Goal: Task Accomplishment & Management: Use online tool/utility

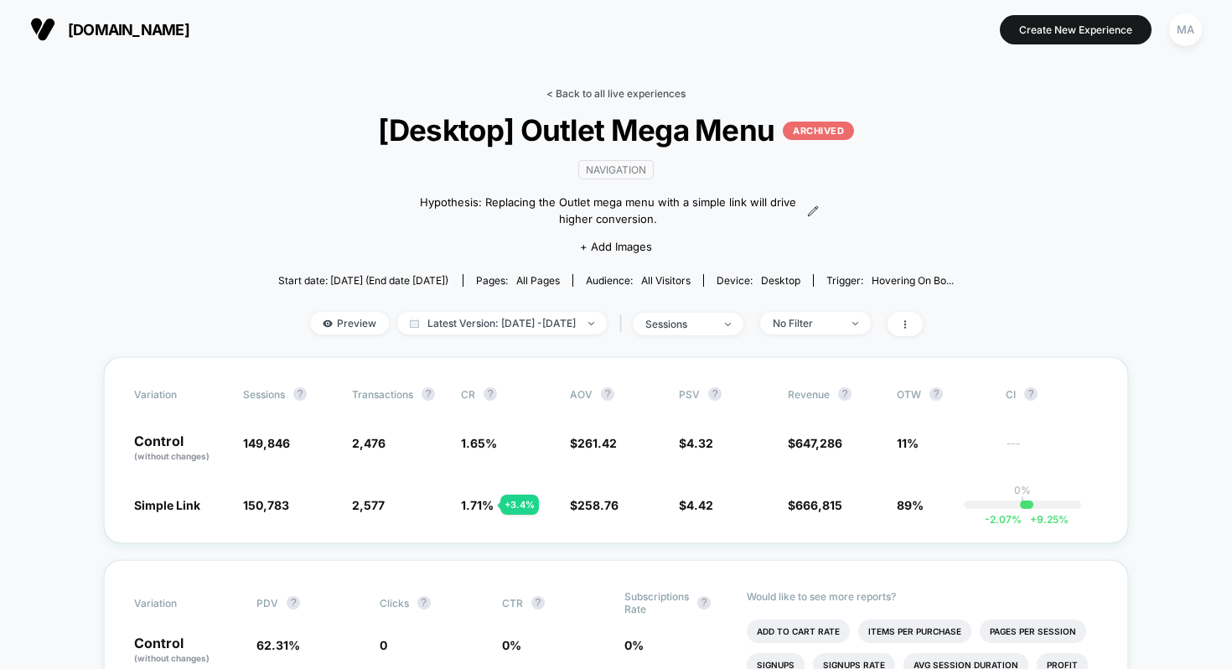
click at [641, 90] on link "< Back to all live experiences" at bounding box center [615, 93] width 139 height 13
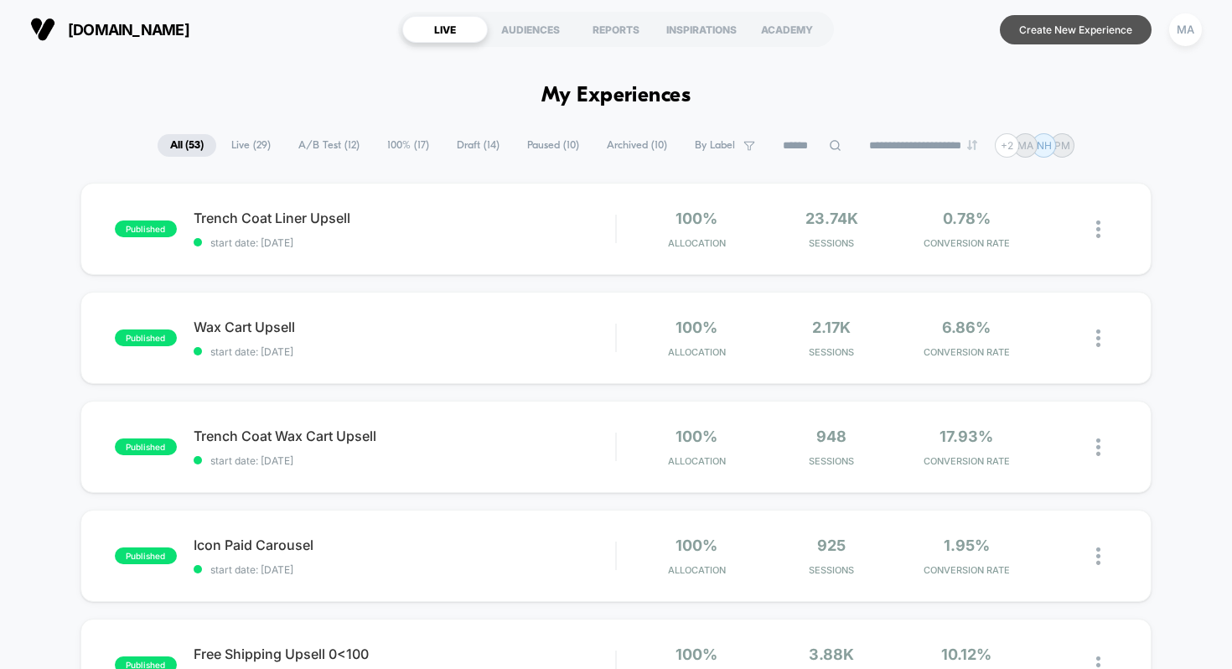
click at [1075, 20] on button "Create New Experience" at bounding box center [1076, 29] width 152 height 29
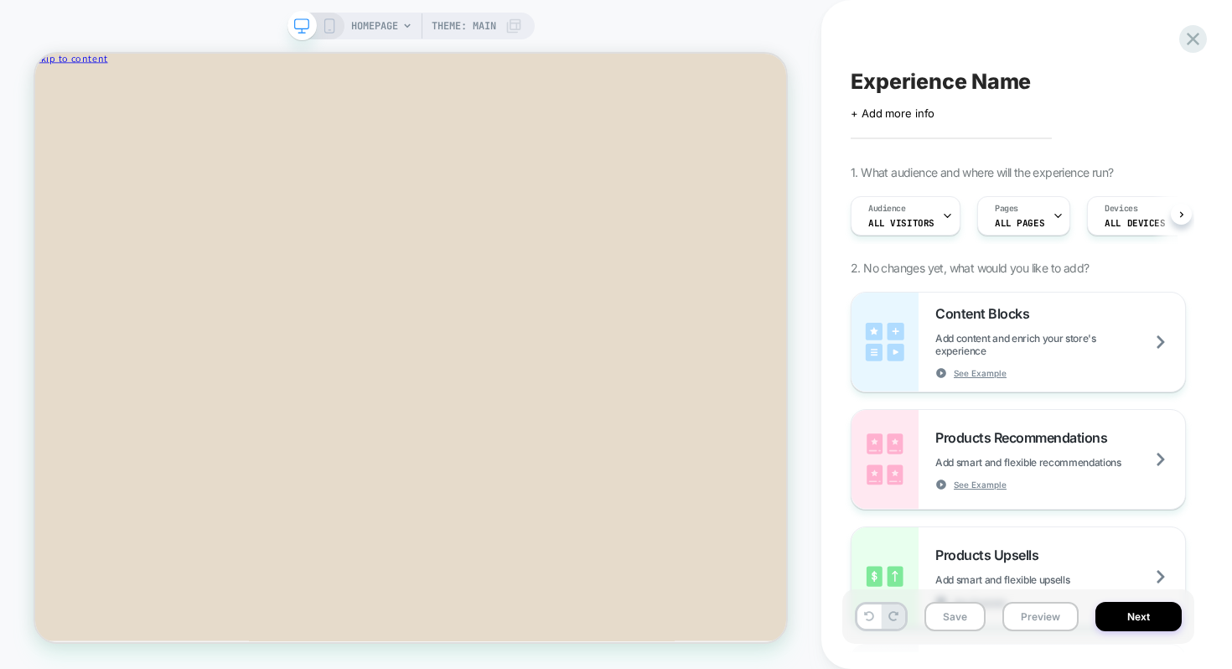
scroll to position [0, 1]
click at [1021, 218] on span "ALL PAGES" at bounding box center [1018, 223] width 49 height 12
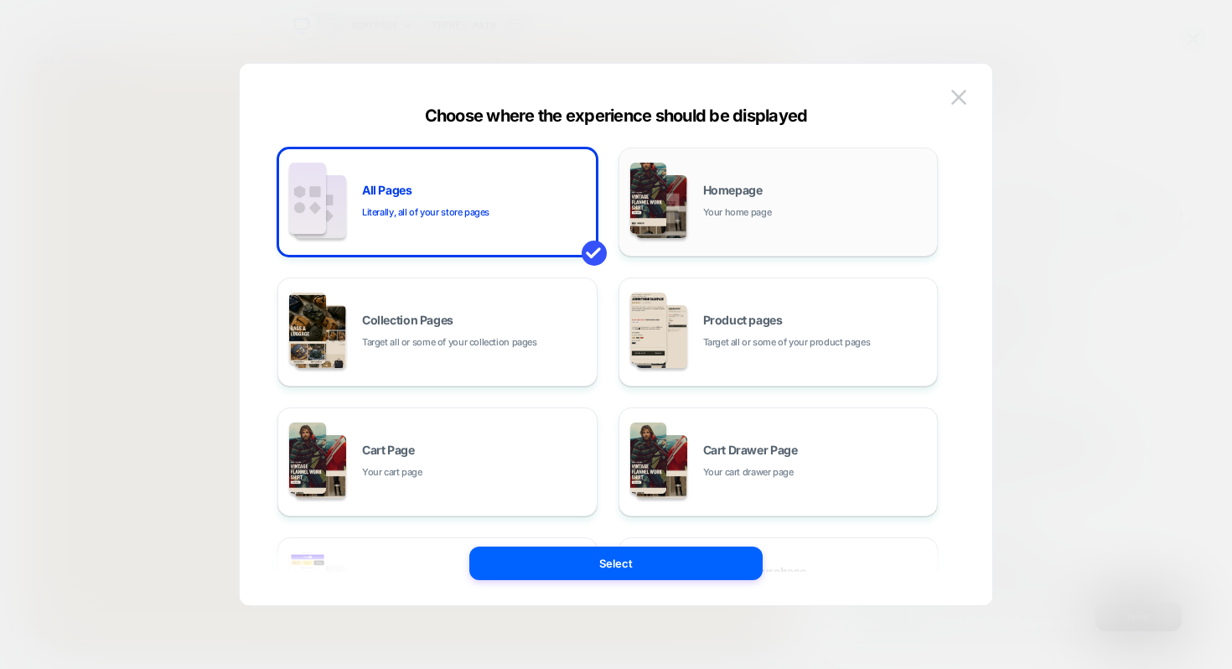
click at [709, 207] on span "Your home page" at bounding box center [737, 212] width 69 height 16
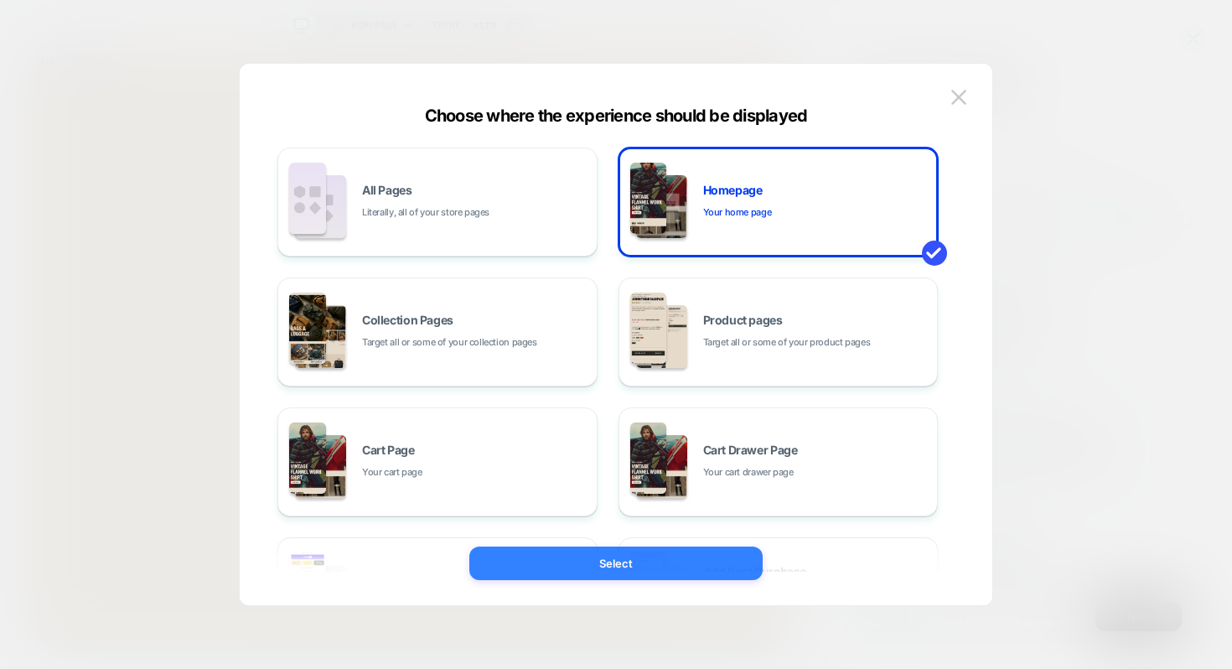
click at [636, 559] on button "Select" at bounding box center [615, 563] width 293 height 34
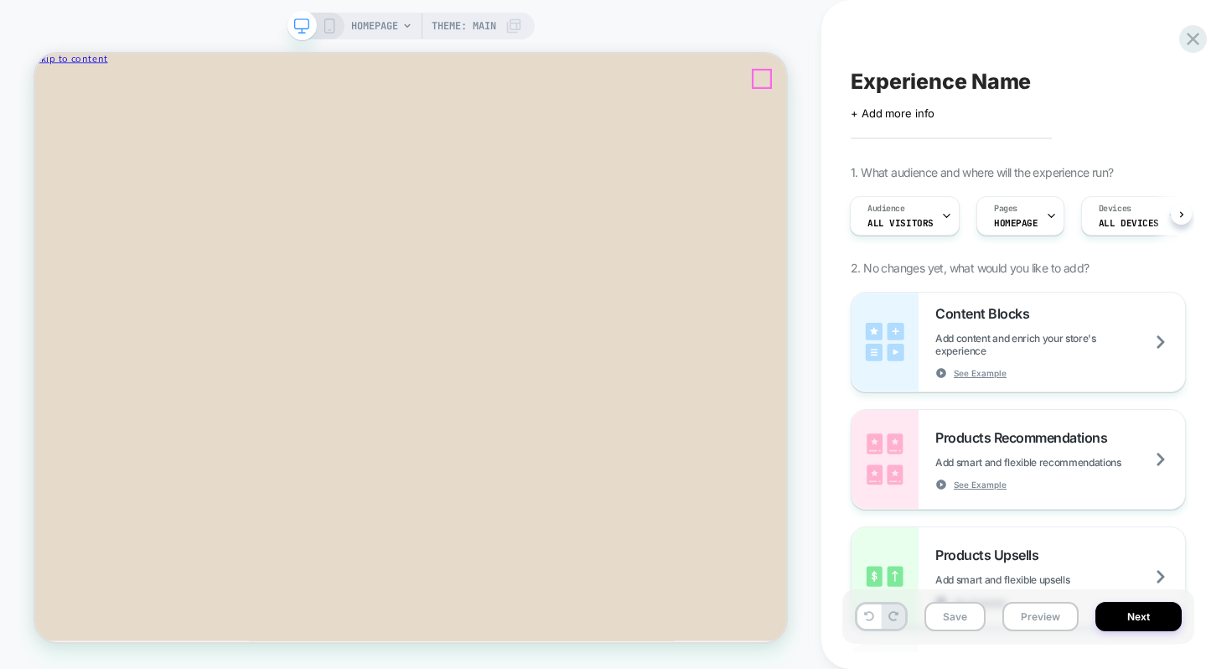
click at [108, 87] on icon "Close" at bounding box center [108, 89] width 0 height 13
click at [928, 211] on div "Audience All Visitors" at bounding box center [900, 216] width 100 height 38
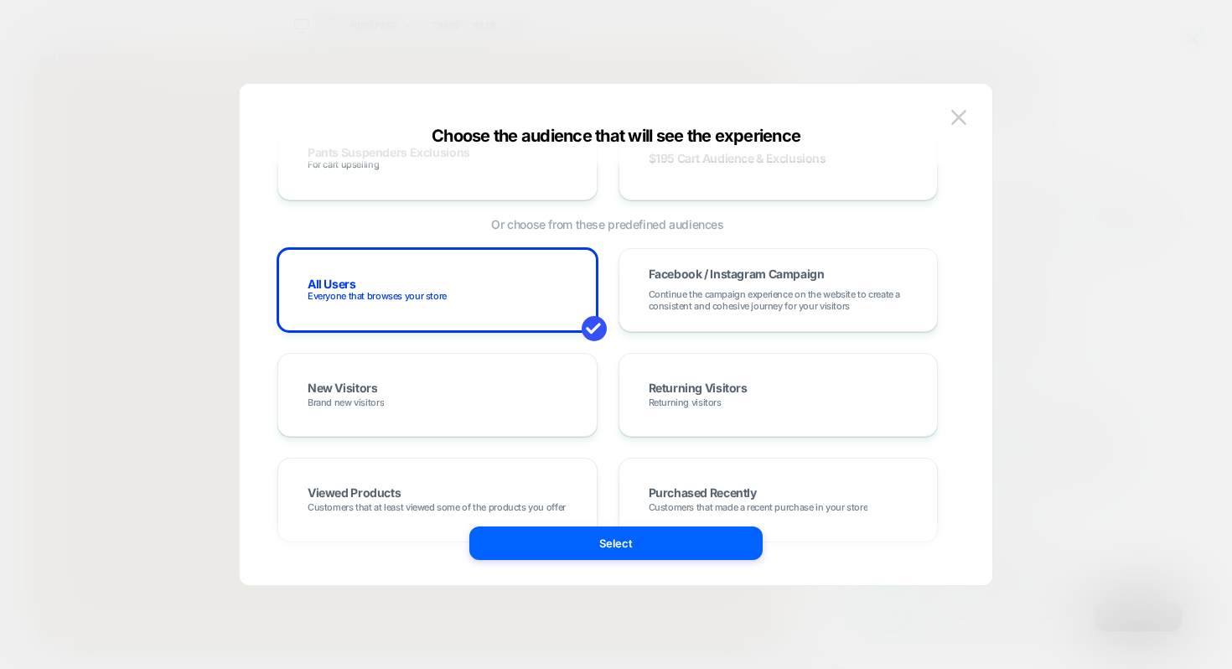
scroll to position [296, 0]
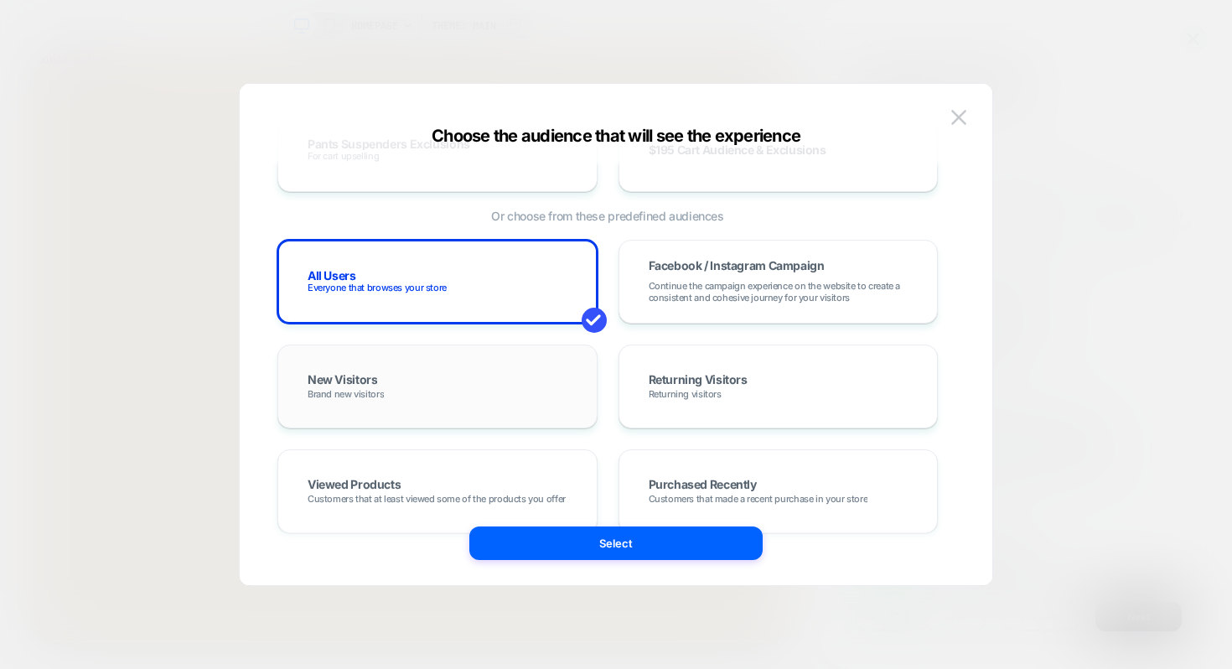
click at [393, 391] on div "New Visitors Brand new visitors" at bounding box center [437, 386] width 285 height 49
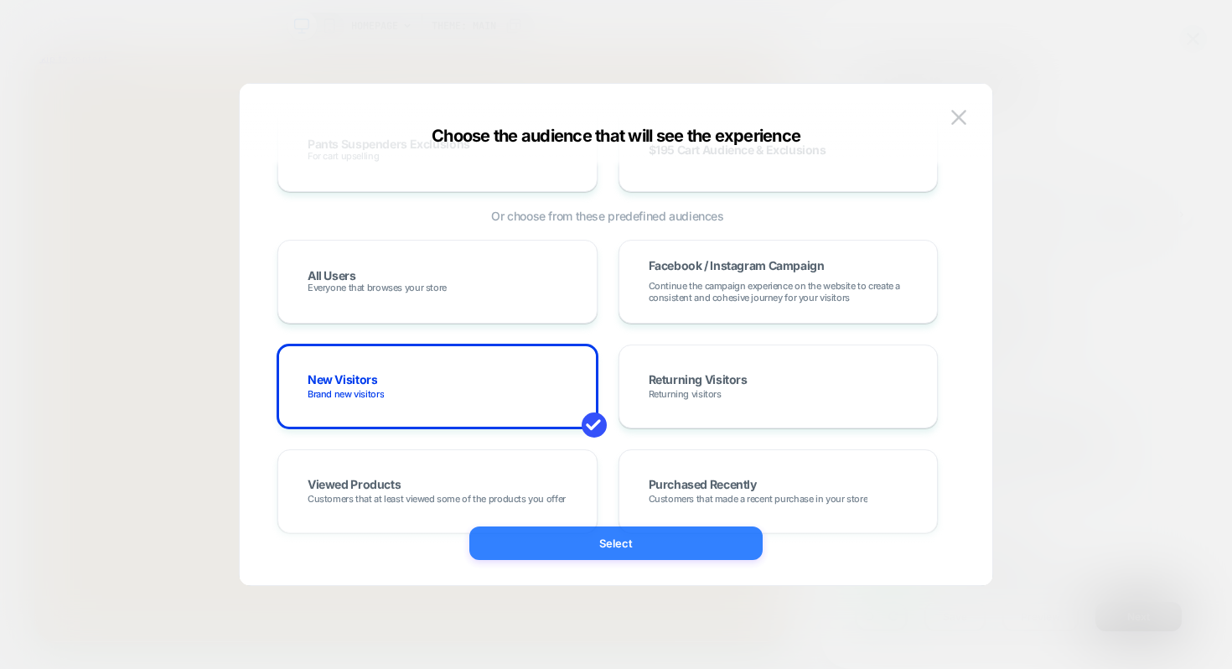
click at [601, 550] on button "Select" at bounding box center [615, 543] width 293 height 34
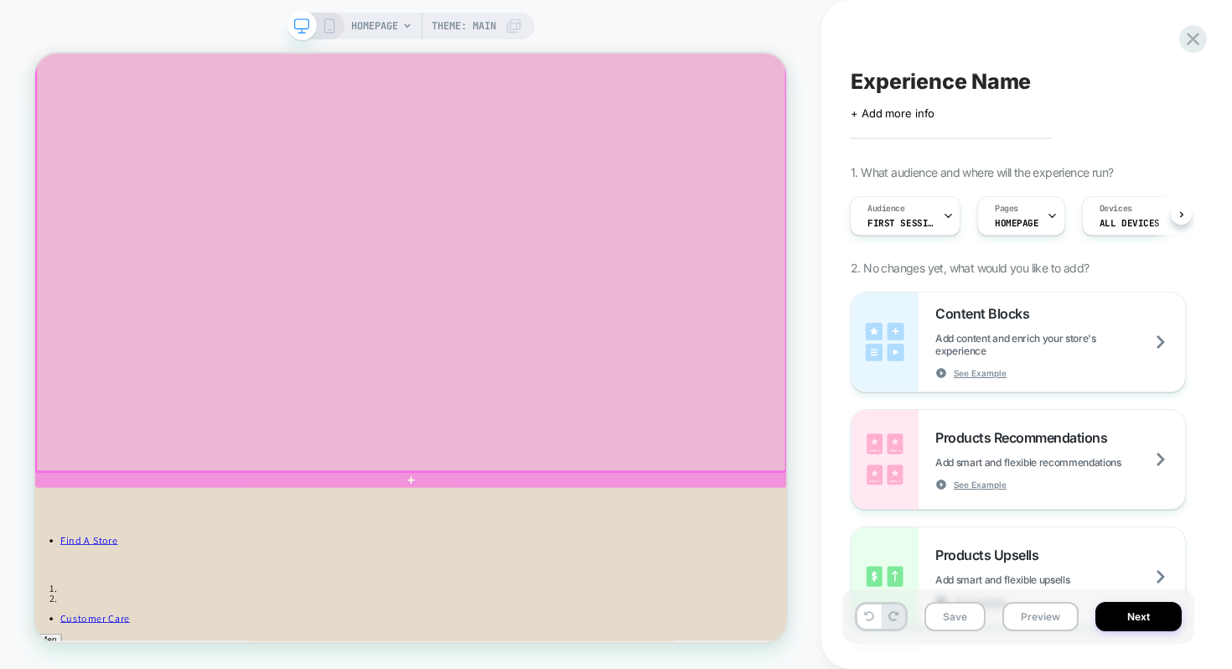
scroll to position [994, 0]
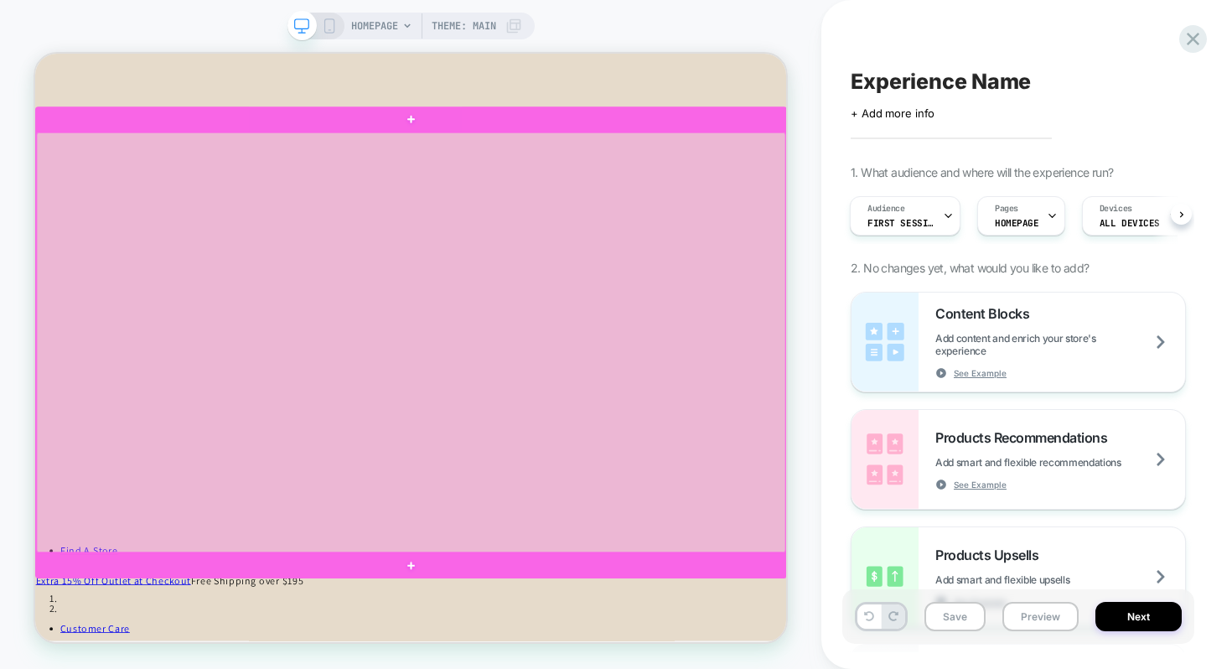
click at [496, 574] on div at bounding box center [536, 439] width 999 height 560
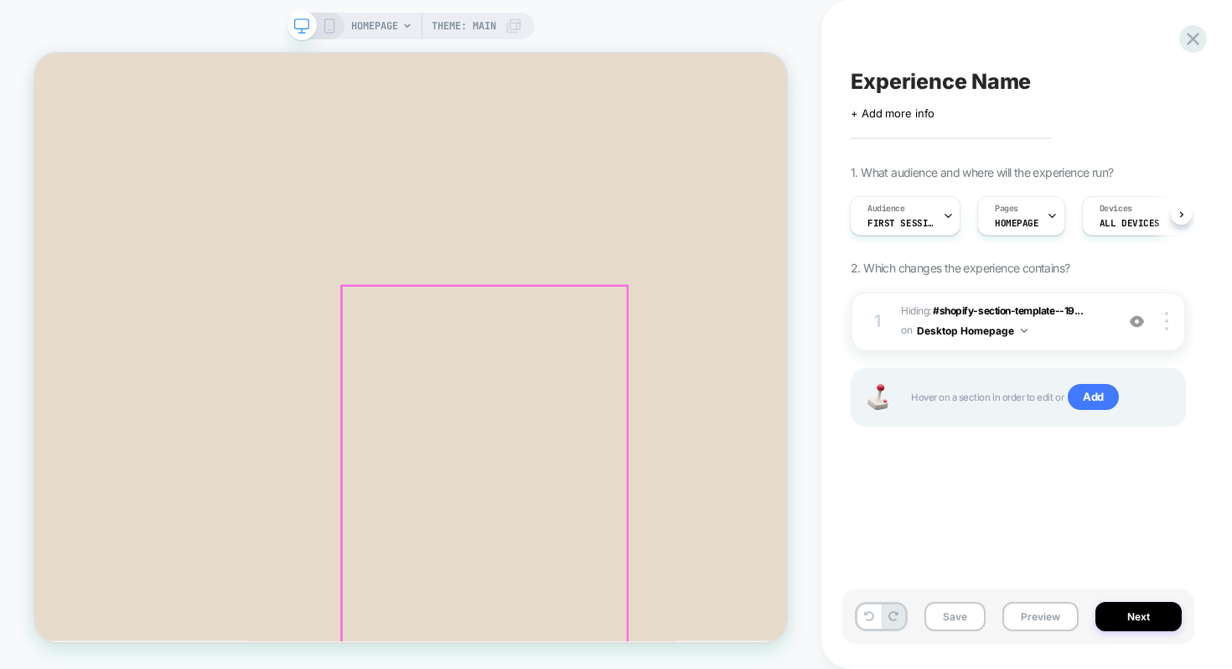
scroll to position [828, 0]
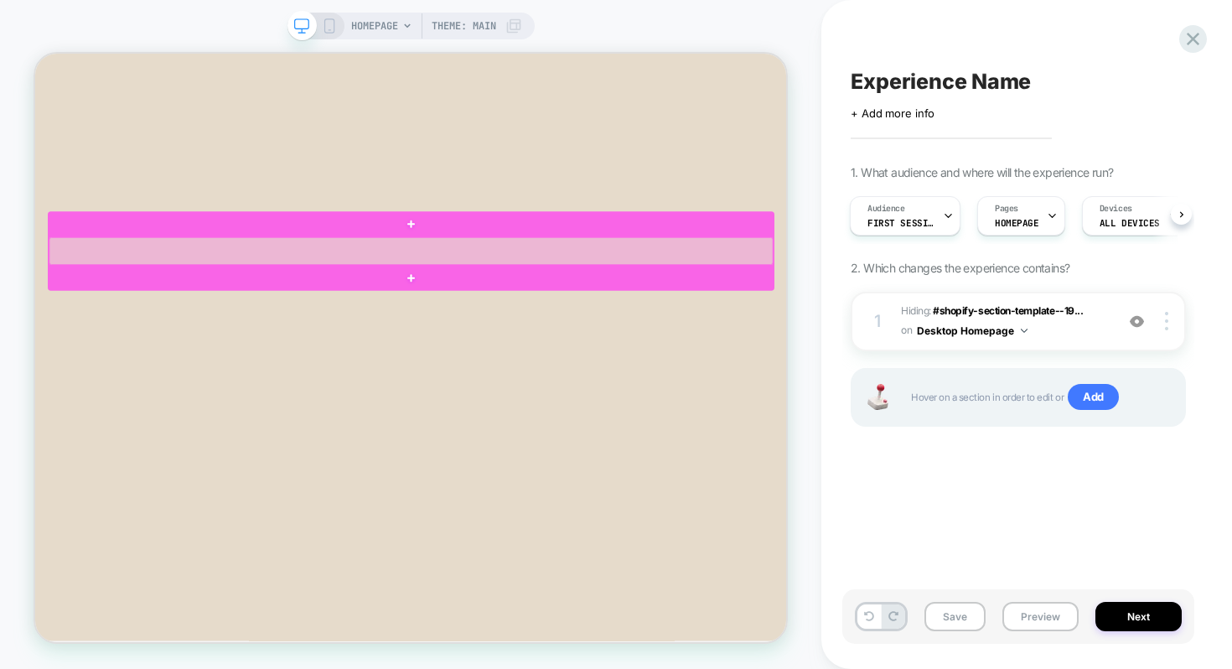
click at [725, 323] on div at bounding box center [536, 316] width 965 height 37
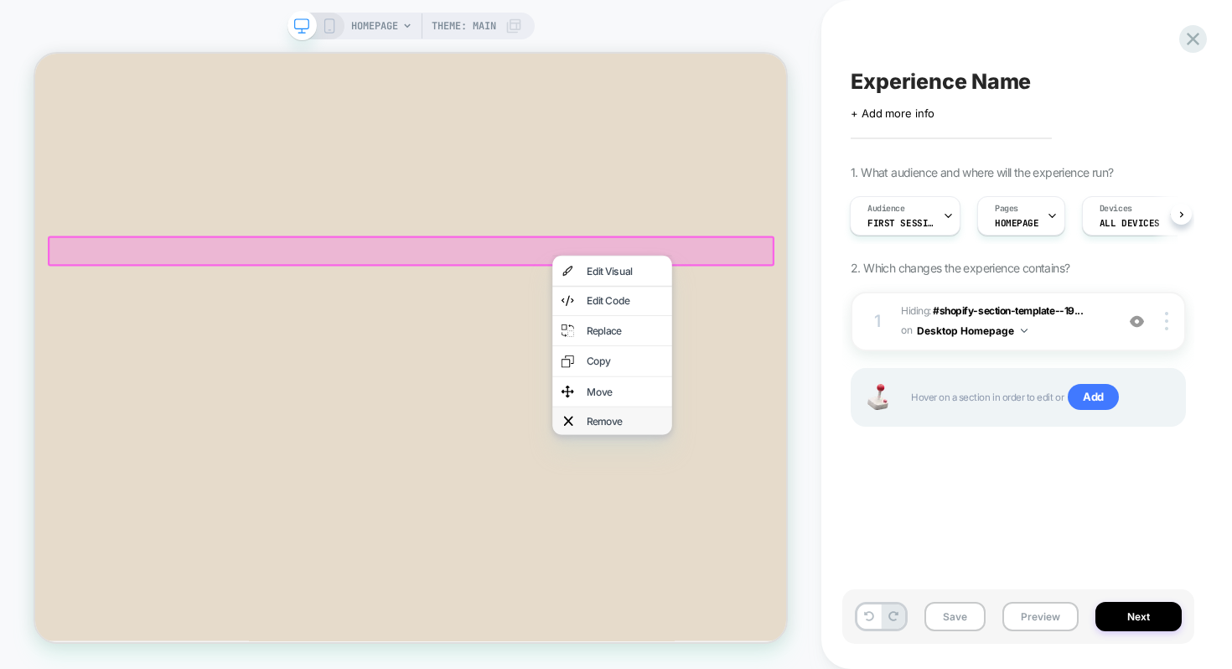
click at [775, 536] on div "Remove" at bounding box center [821, 542] width 102 height 13
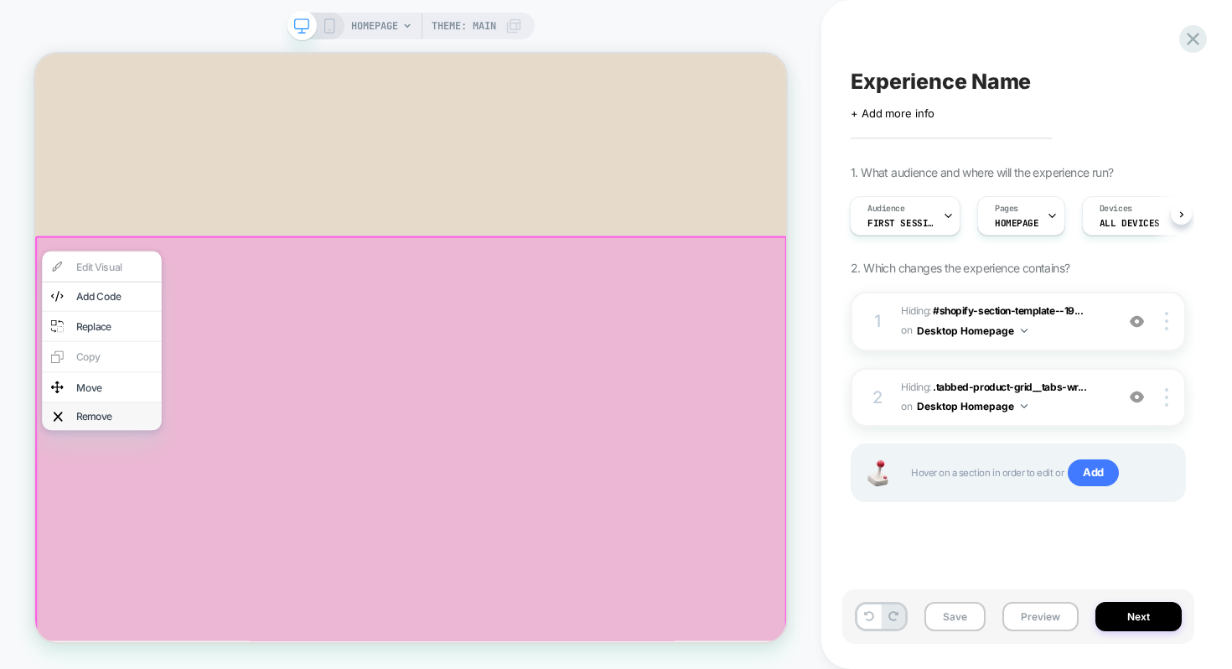
click at [116, 519] on div "Remove" at bounding box center [123, 537] width 159 height 37
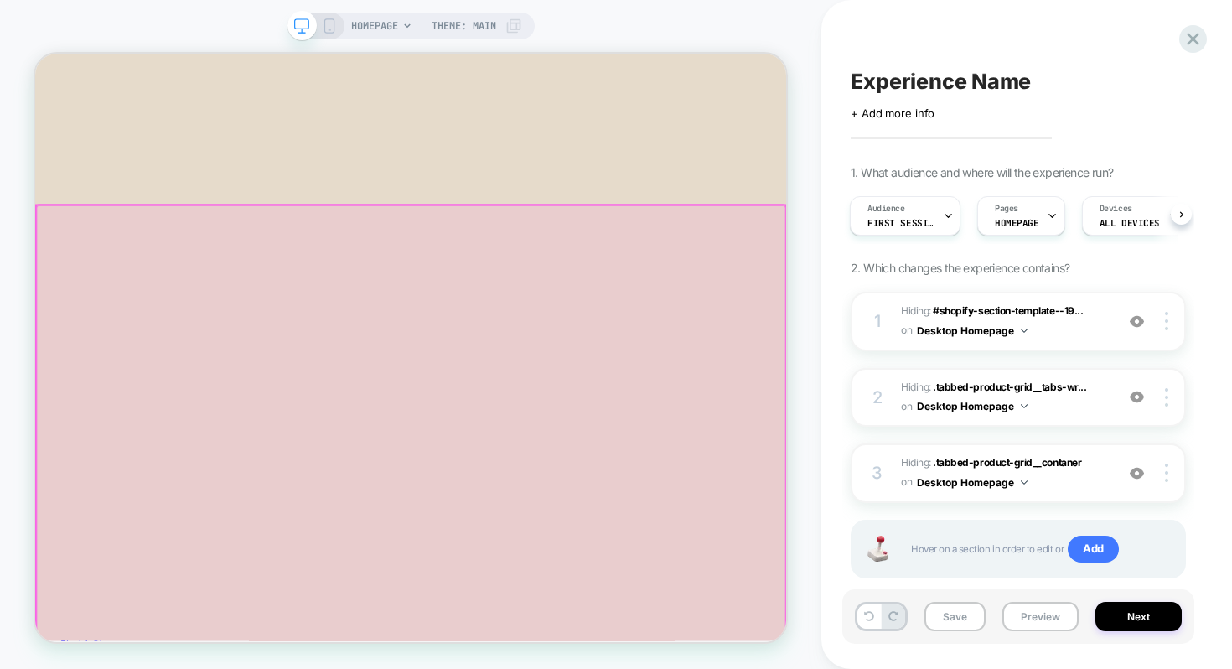
scroll to position [839, 0]
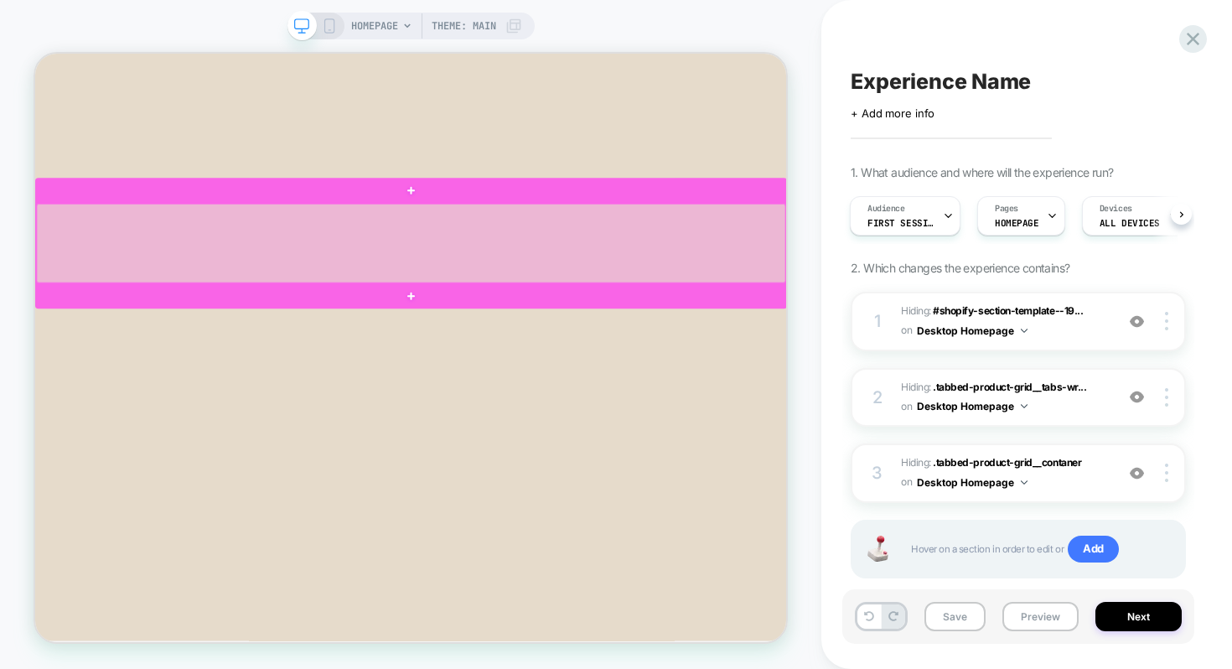
click at [375, 282] on div at bounding box center [536, 307] width 999 height 106
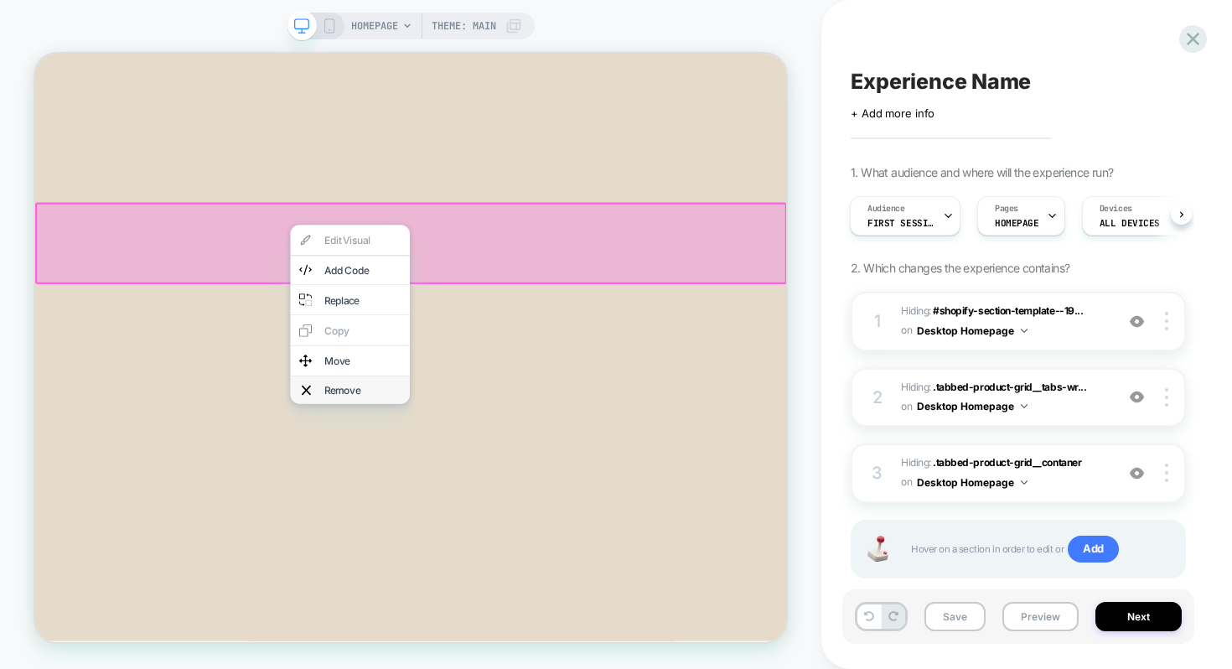
click at [441, 495] on div "Remove" at bounding box center [472, 501] width 102 height 13
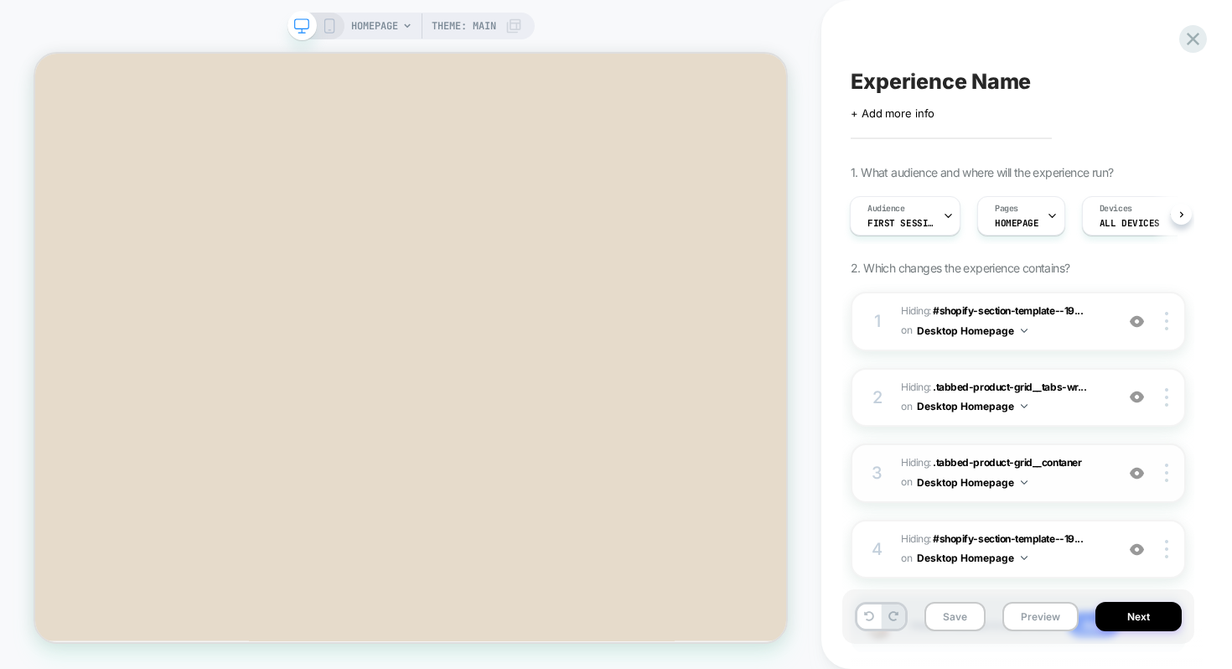
scroll to position [109, 0]
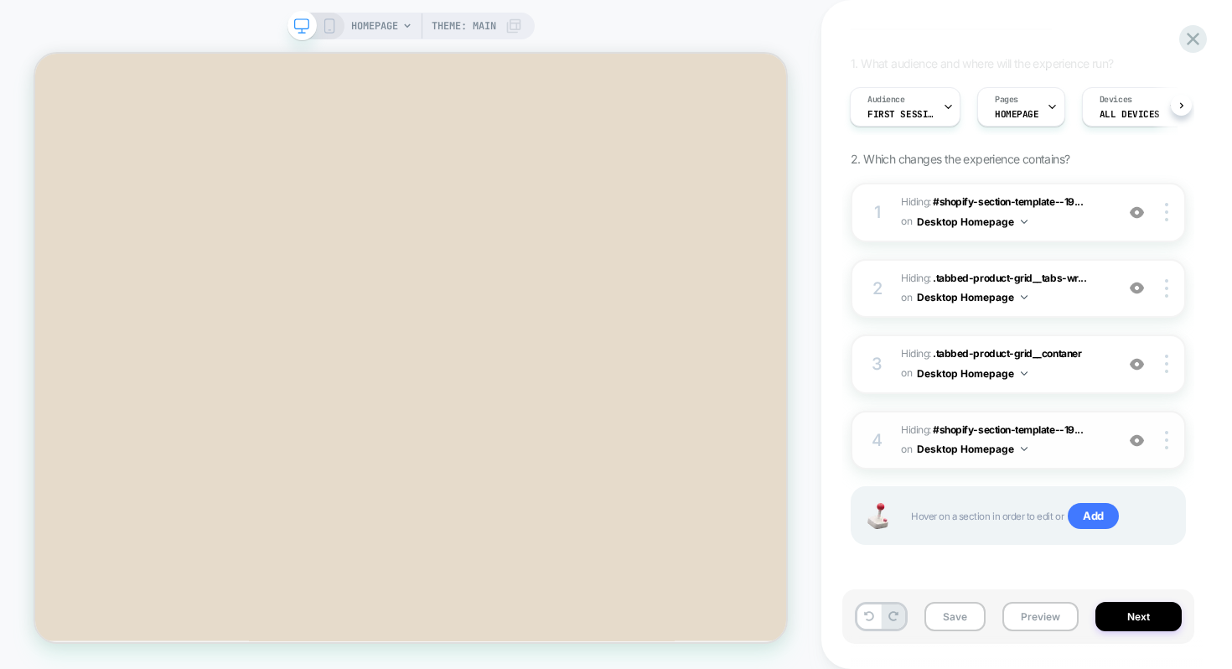
click at [1006, 451] on button "Desktop Homepage" at bounding box center [972, 448] width 111 height 21
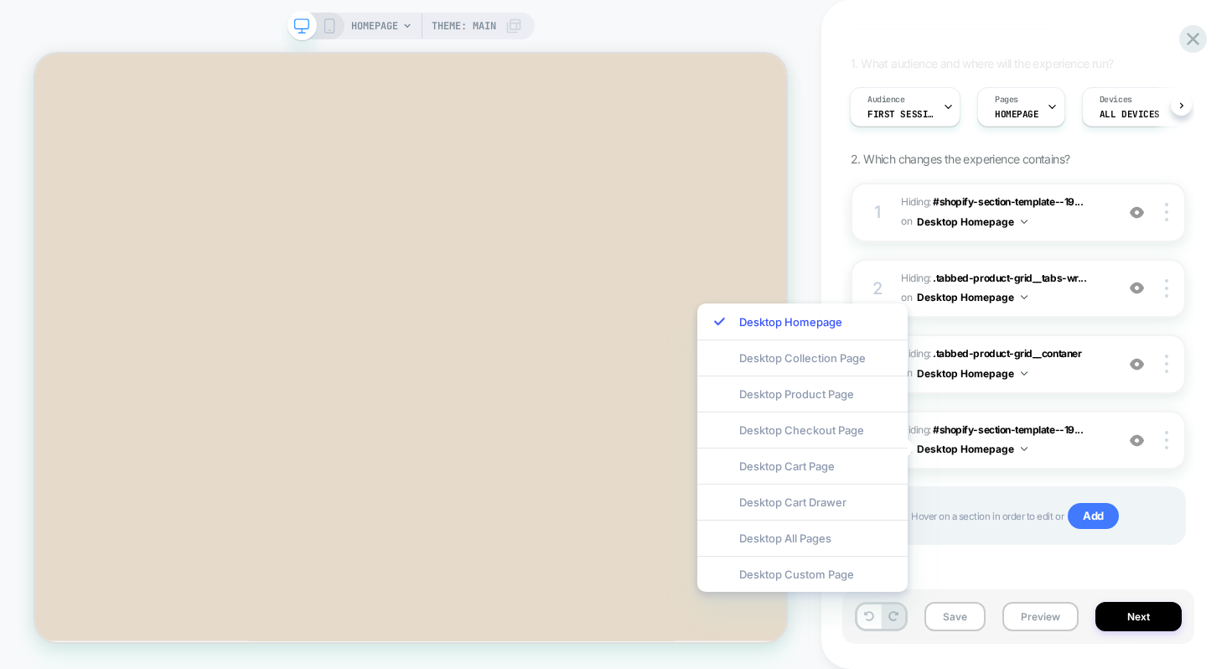
click at [1193, 399] on div "Experience Name Click to edit experience details + Add more info 1. What audien…" at bounding box center [1018, 334] width 352 height 635
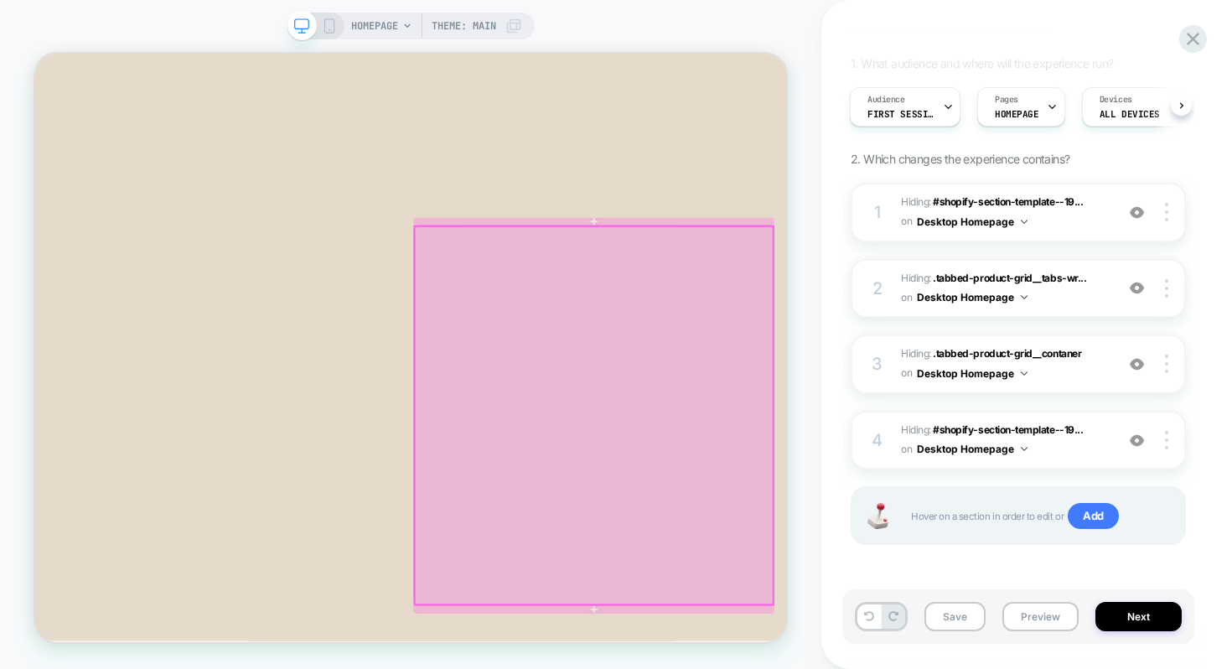
scroll to position [0, 0]
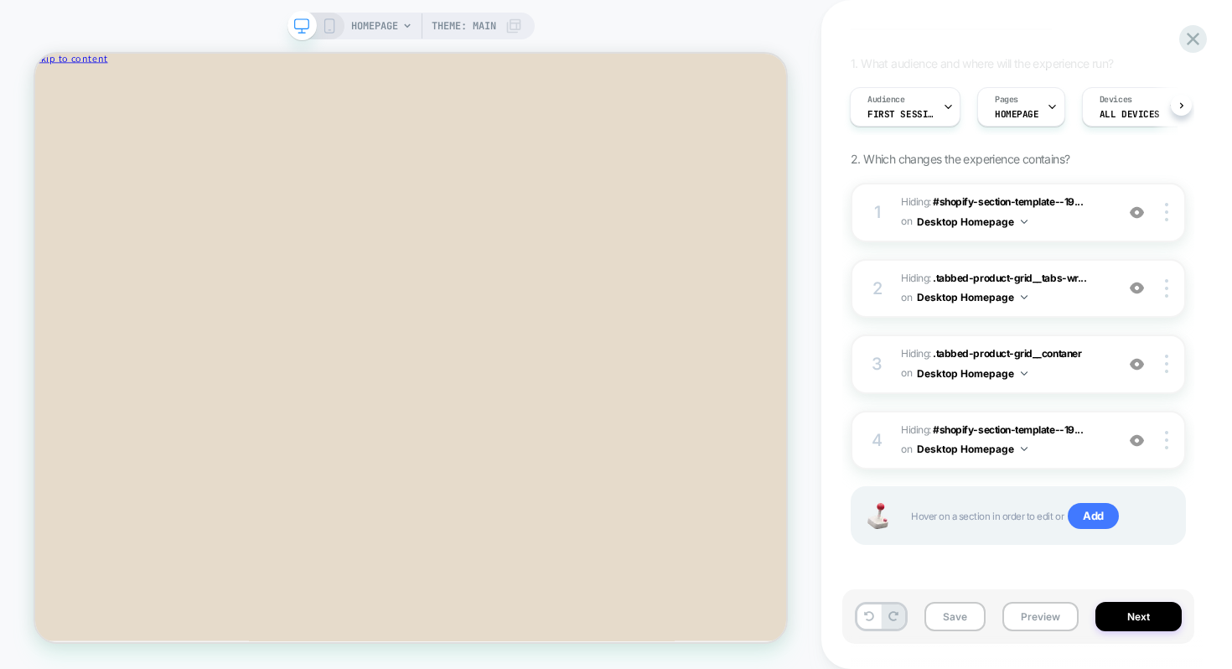
click at [331, 26] on icon at bounding box center [329, 25] width 15 height 15
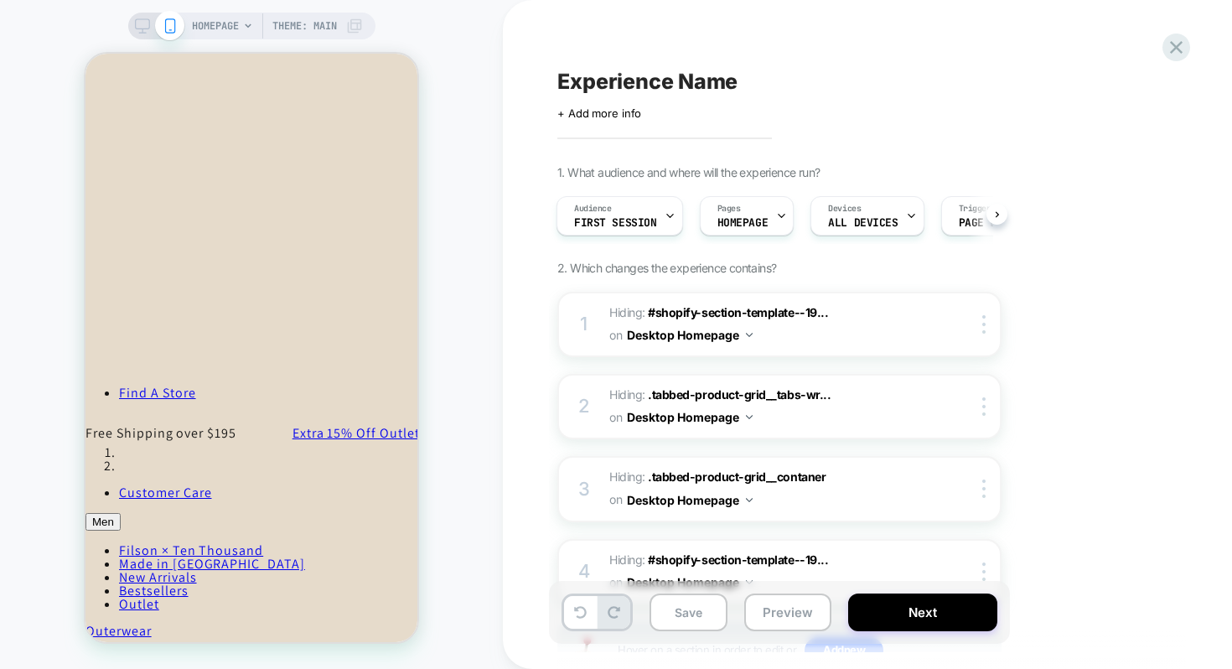
scroll to position [767, 0]
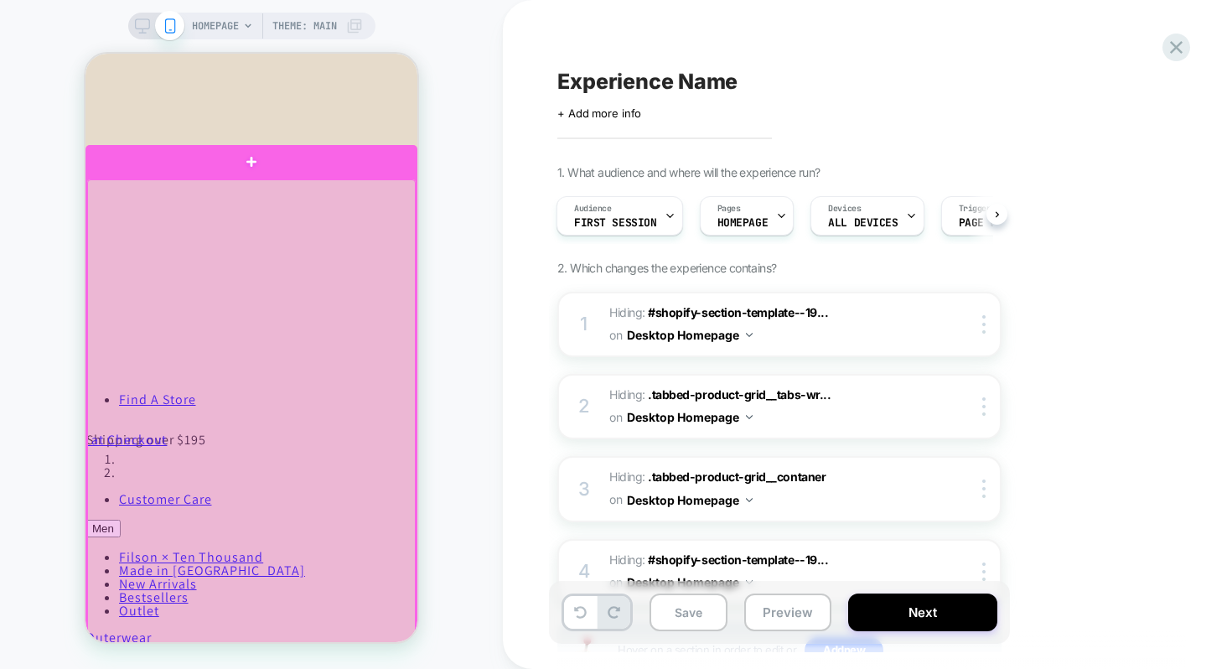
click at [219, 236] on div at bounding box center [251, 473] width 328 height 588
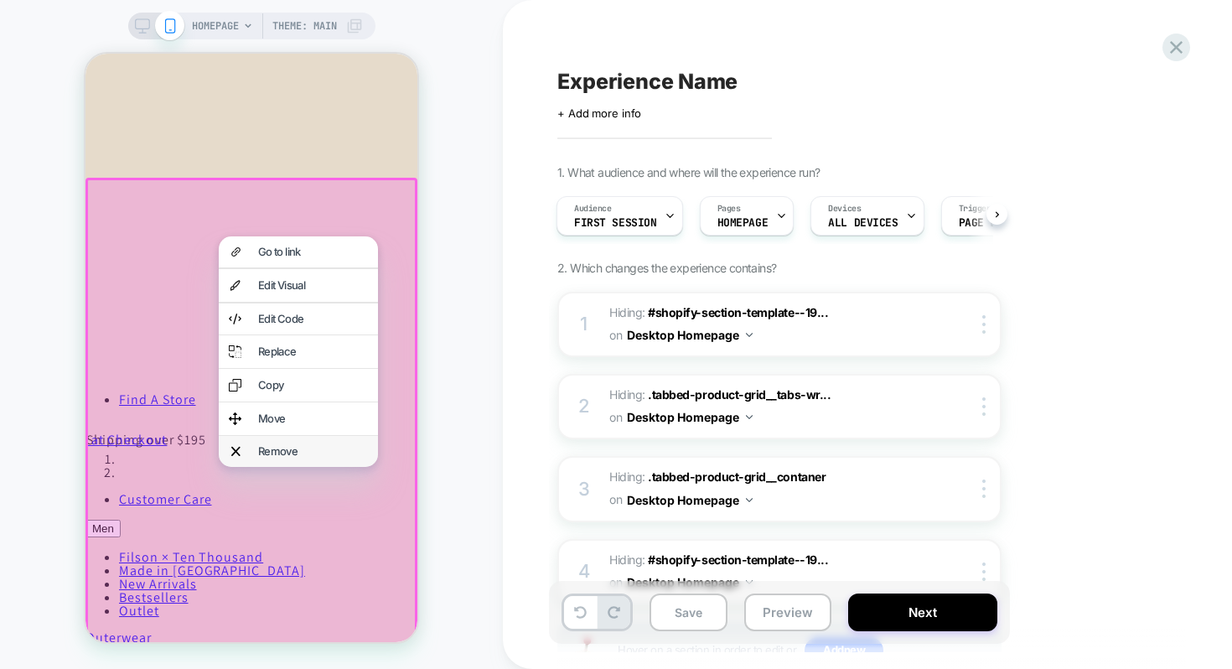
click at [272, 455] on div "Remove" at bounding box center [313, 451] width 110 height 11
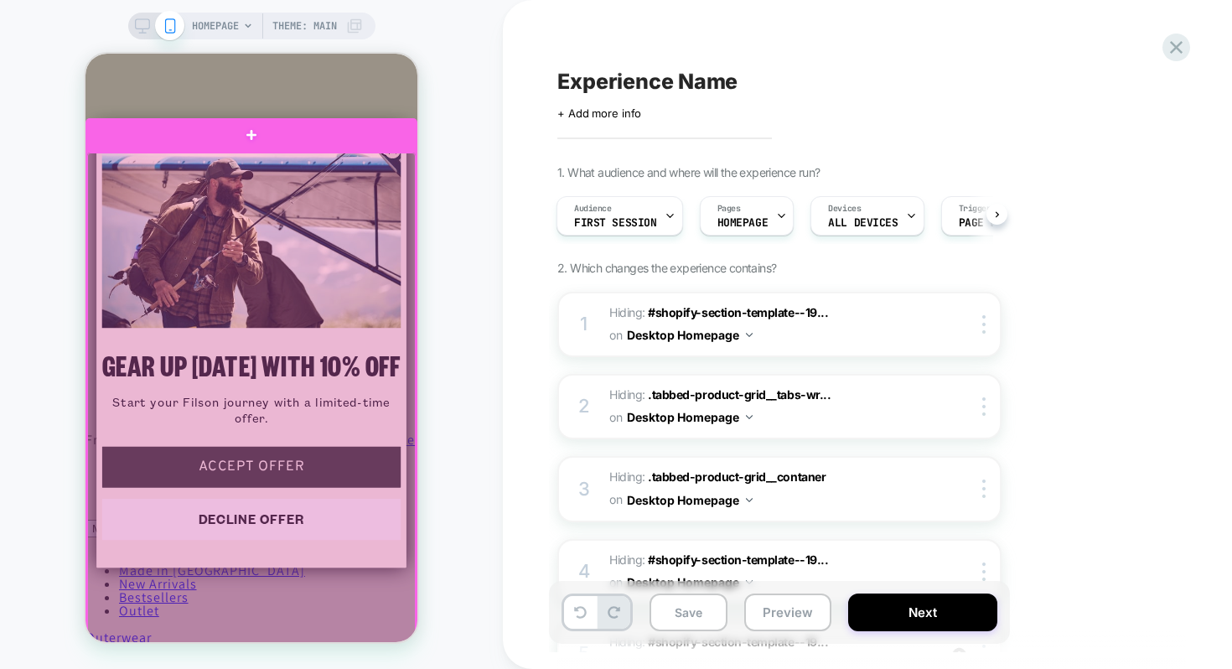
click at [92, 158] on div at bounding box center [251, 675] width 328 height 1047
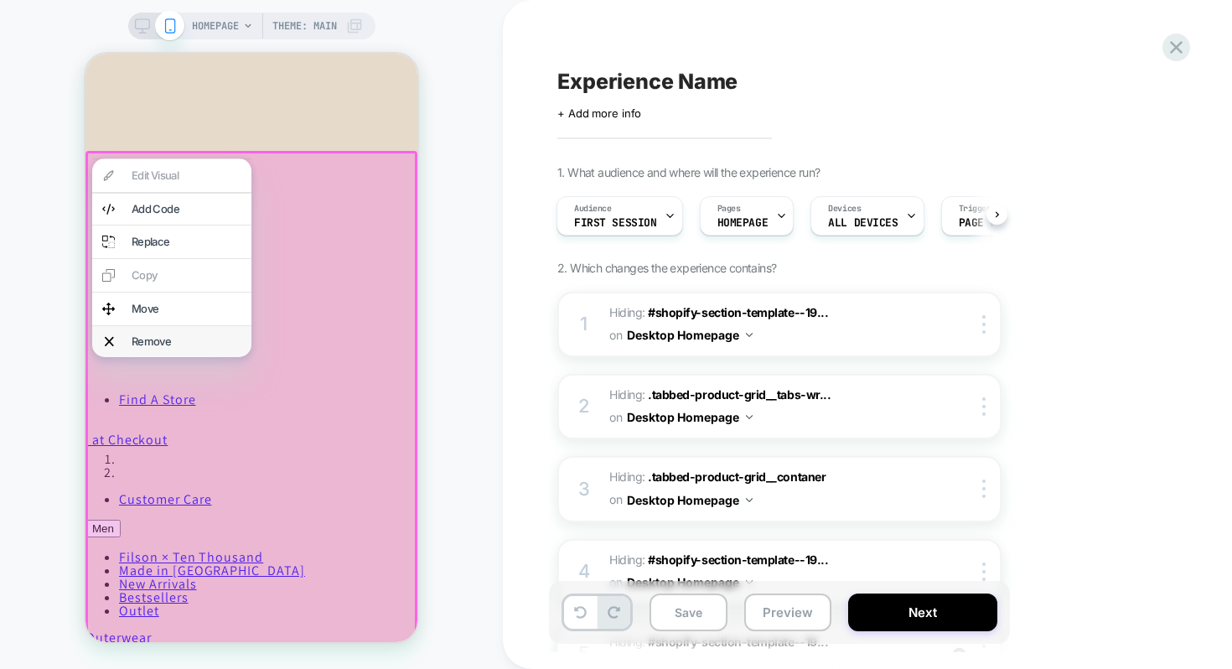
click at [136, 338] on div "Remove" at bounding box center [187, 341] width 110 height 11
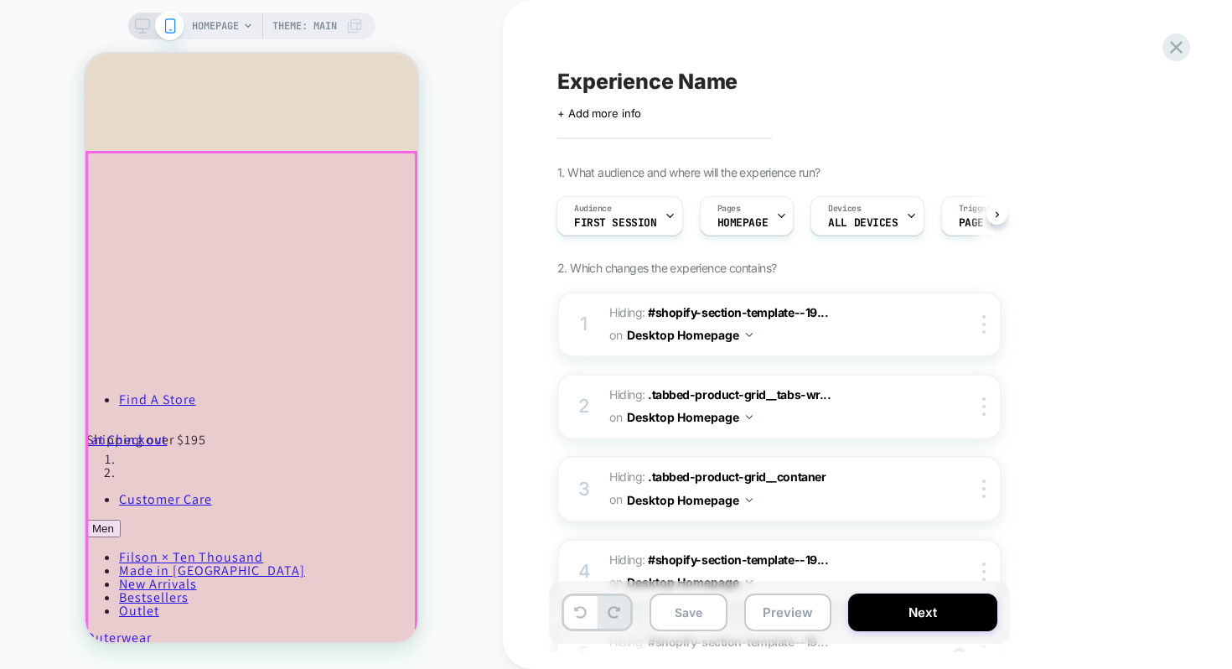
scroll to position [669, 0]
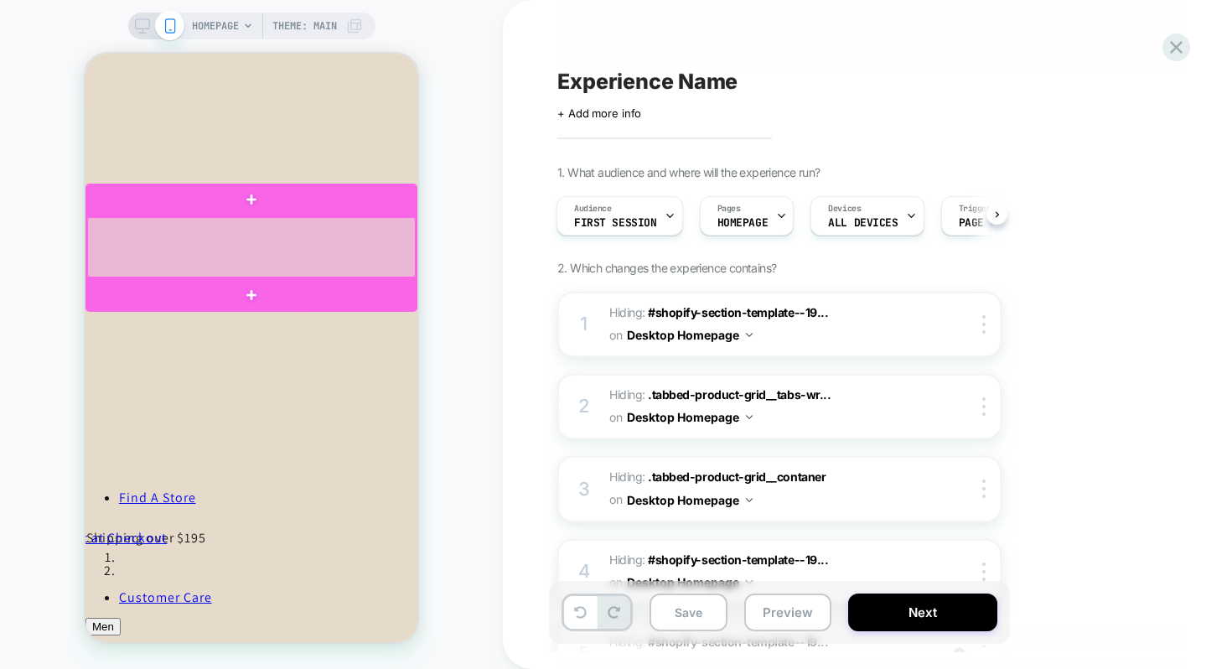
click at [194, 234] on div at bounding box center [251, 247] width 328 height 60
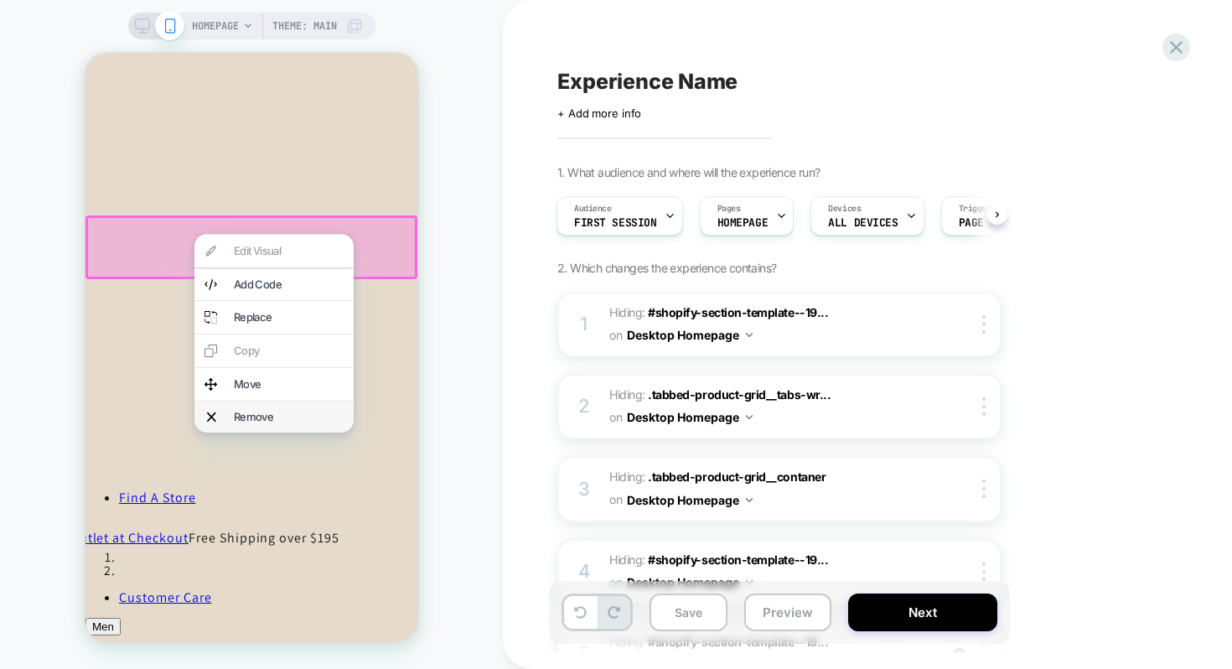
click at [251, 411] on div "Remove" at bounding box center [289, 416] width 110 height 11
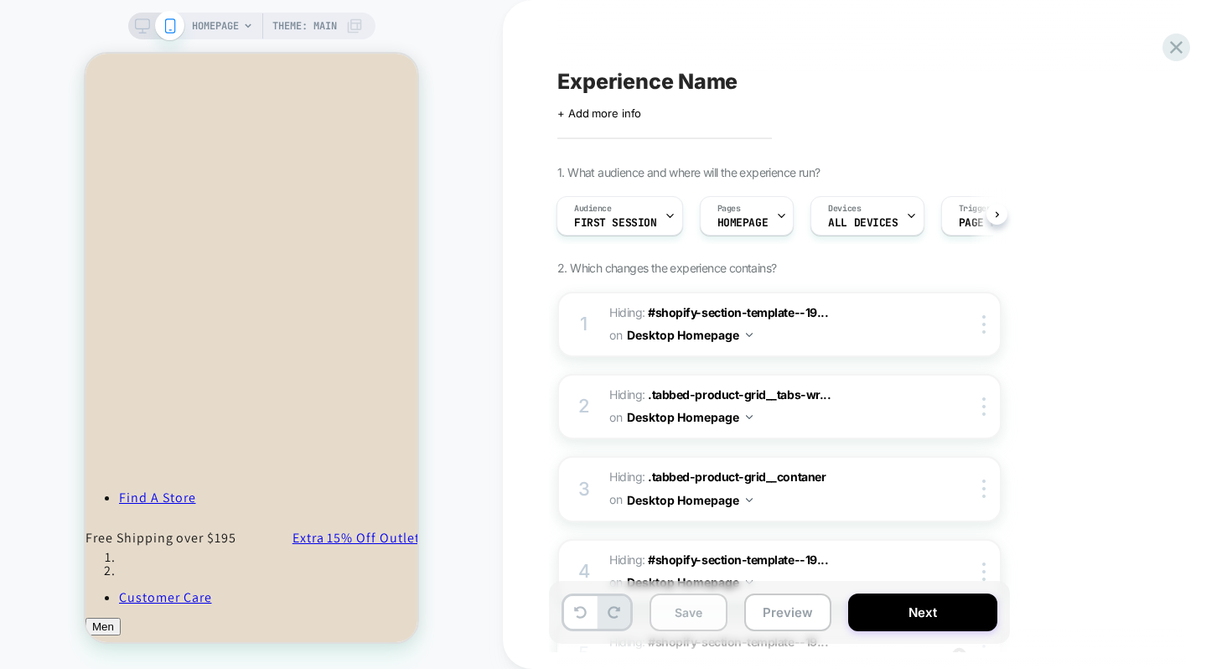
click at [688, 609] on button "Save" at bounding box center [688, 612] width 78 height 38
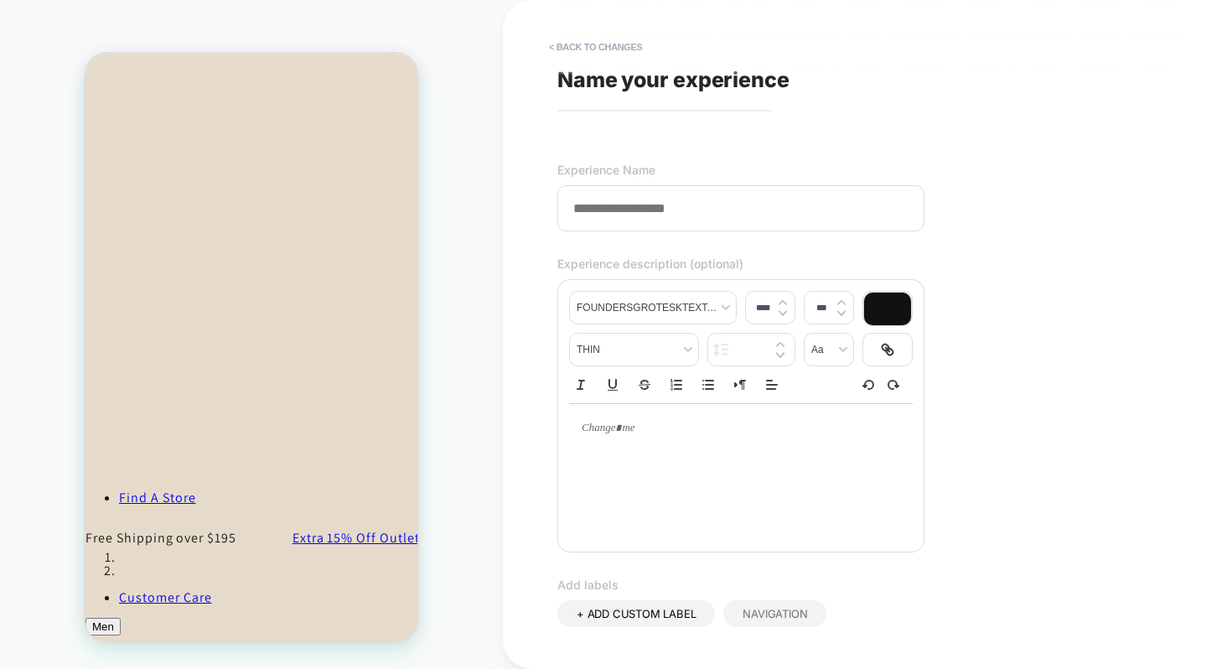
click at [665, 214] on input at bounding box center [740, 208] width 367 height 46
type input "**********"
click at [989, 304] on div "**********" at bounding box center [863, 334] width 628 height 635
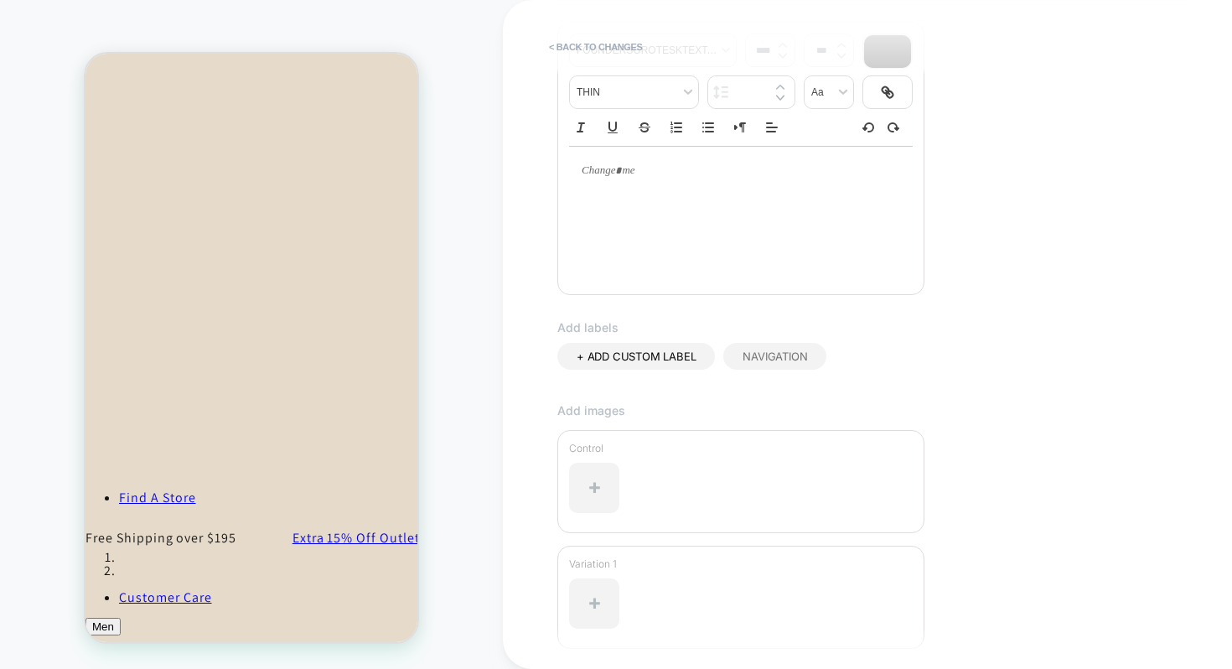
scroll to position [399, 0]
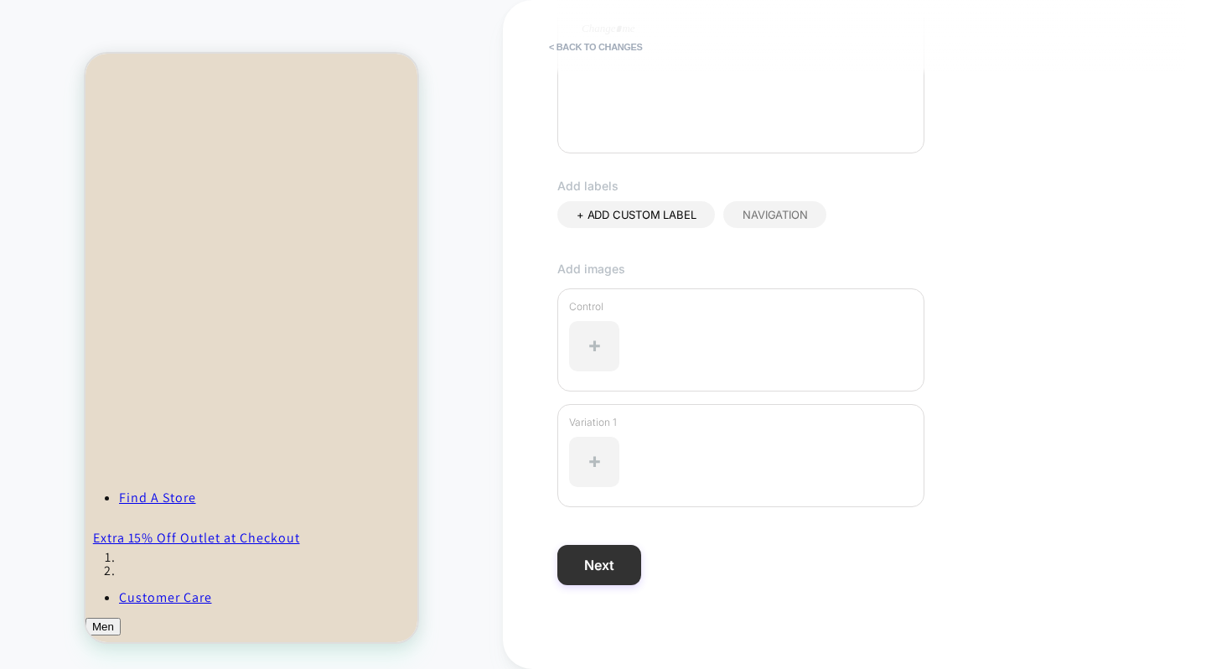
click at [609, 564] on button "Next" at bounding box center [599, 565] width 84 height 40
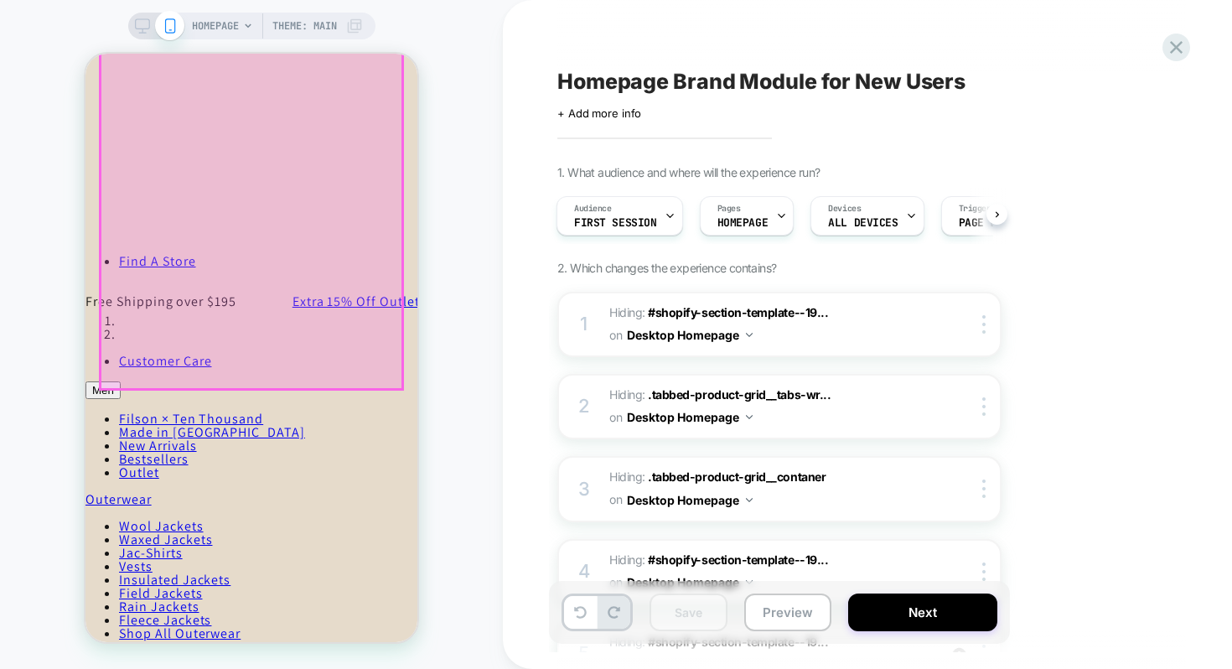
scroll to position [595, 0]
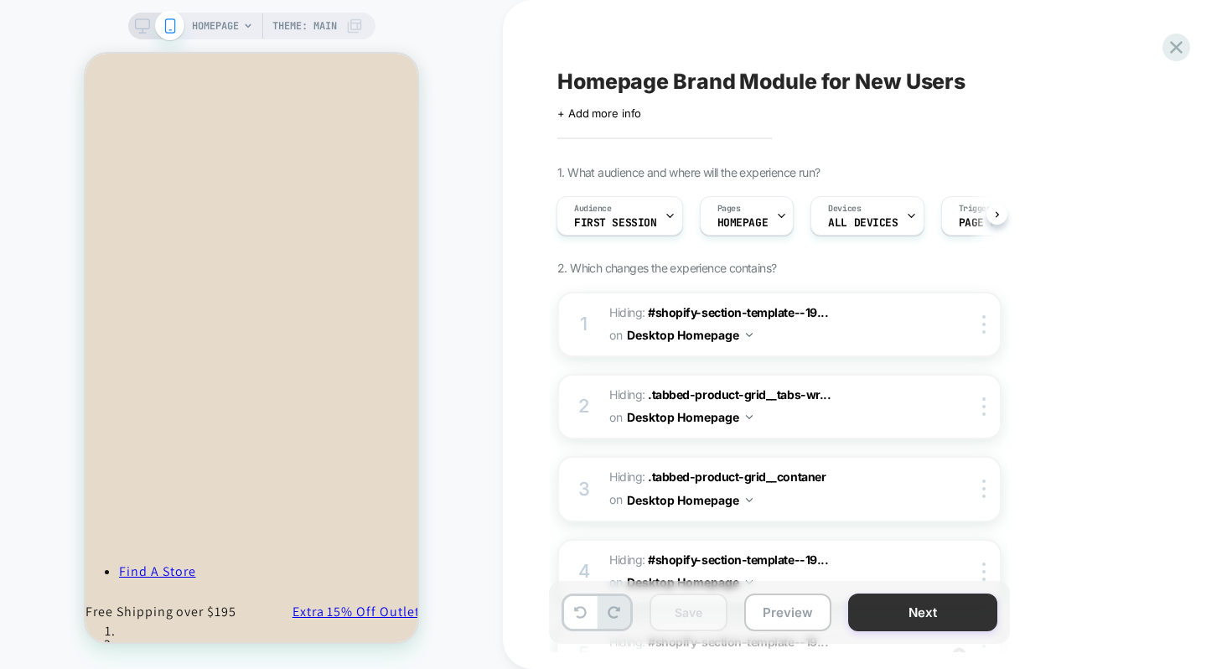
click at [936, 618] on button "Next" at bounding box center [922, 612] width 149 height 38
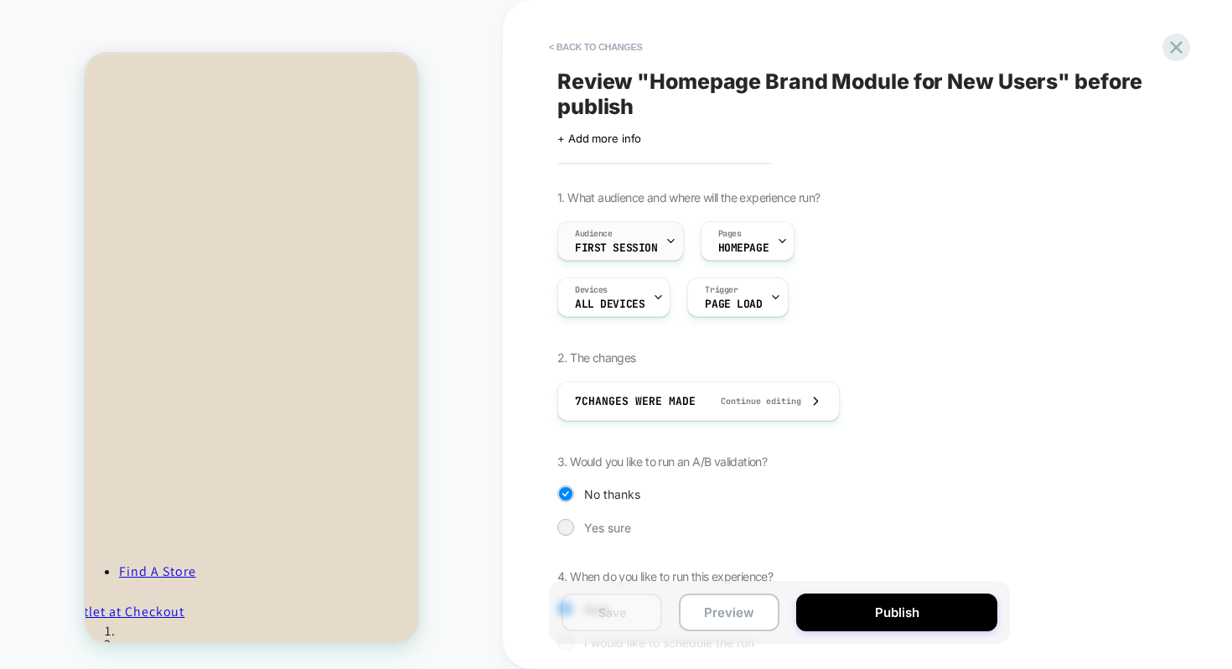
click at [656, 240] on div "Audience First Session" at bounding box center [616, 241] width 116 height 38
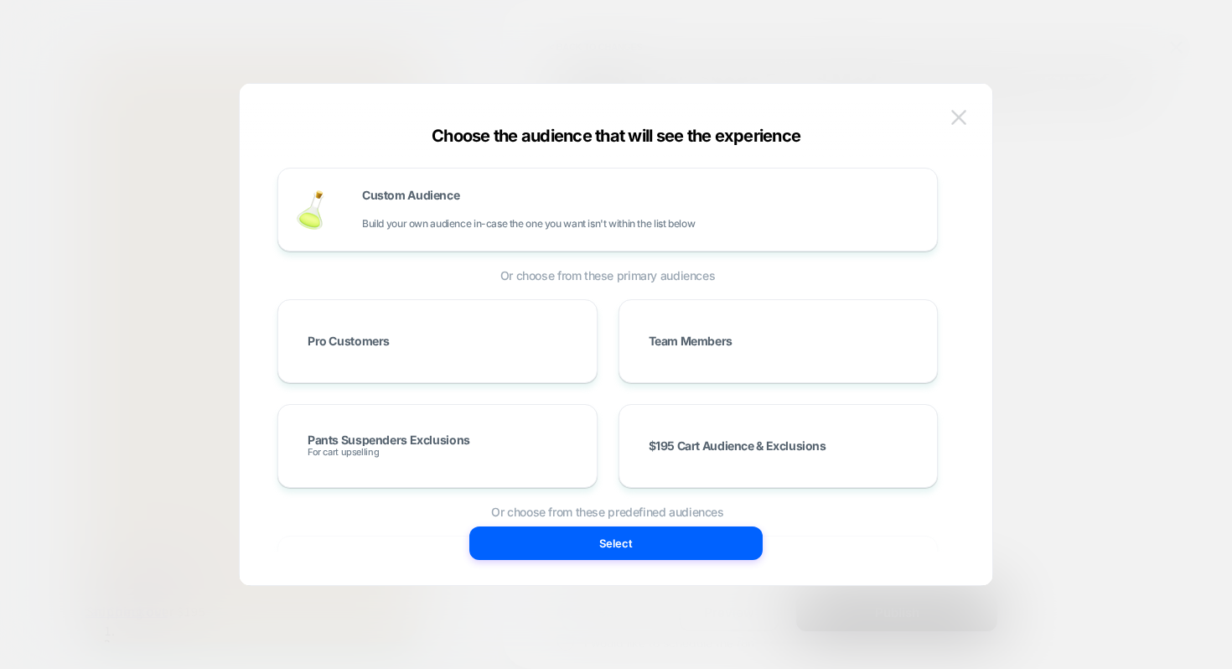
click at [954, 118] on img at bounding box center [958, 117] width 15 height 14
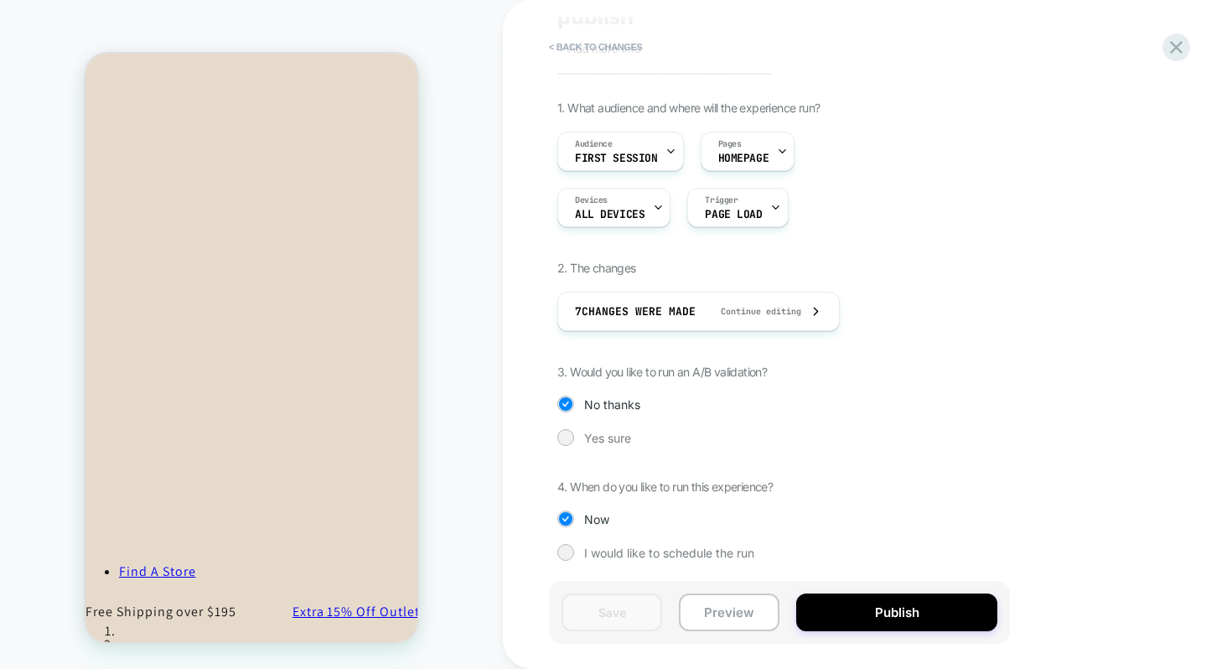
scroll to position [0, 0]
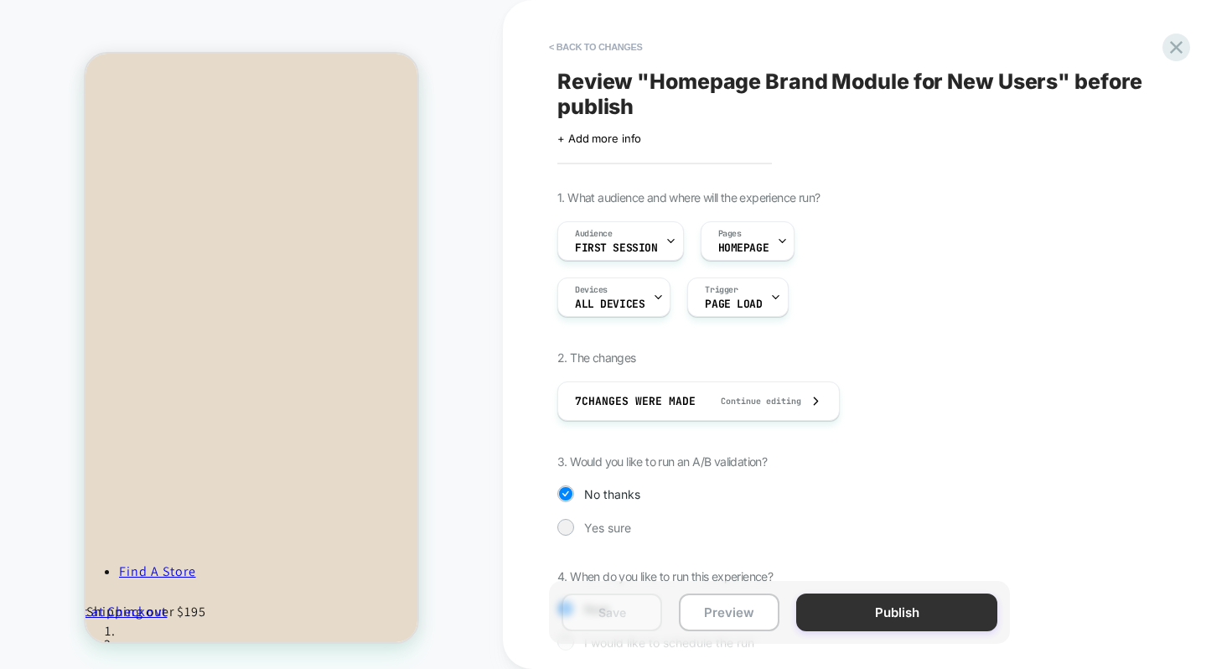
click at [872, 609] on button "Publish" at bounding box center [896, 612] width 201 height 38
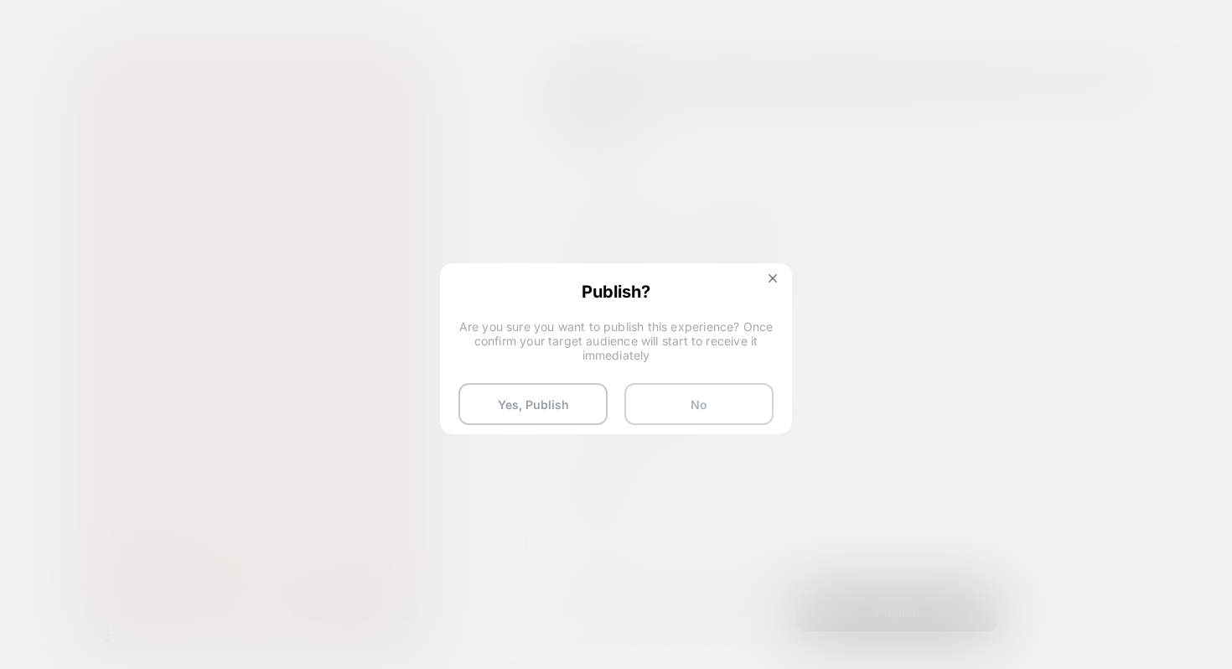
click at [694, 410] on button "No" at bounding box center [698, 404] width 149 height 42
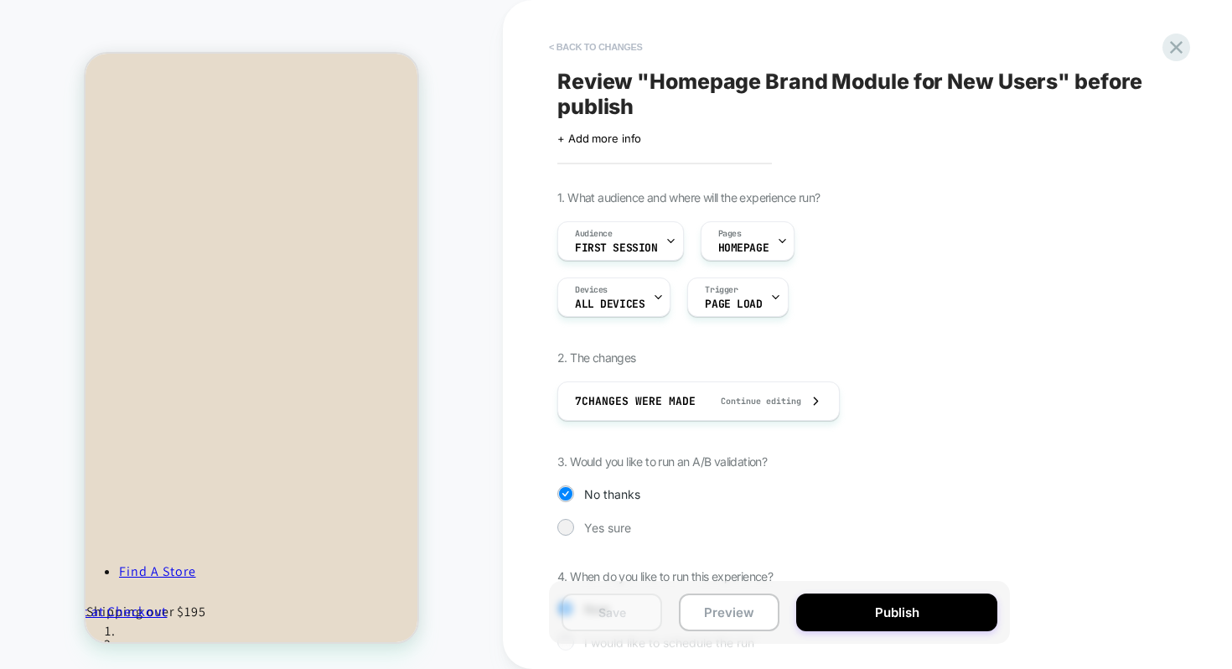
click at [586, 40] on button "< Back to changes" at bounding box center [595, 47] width 111 height 27
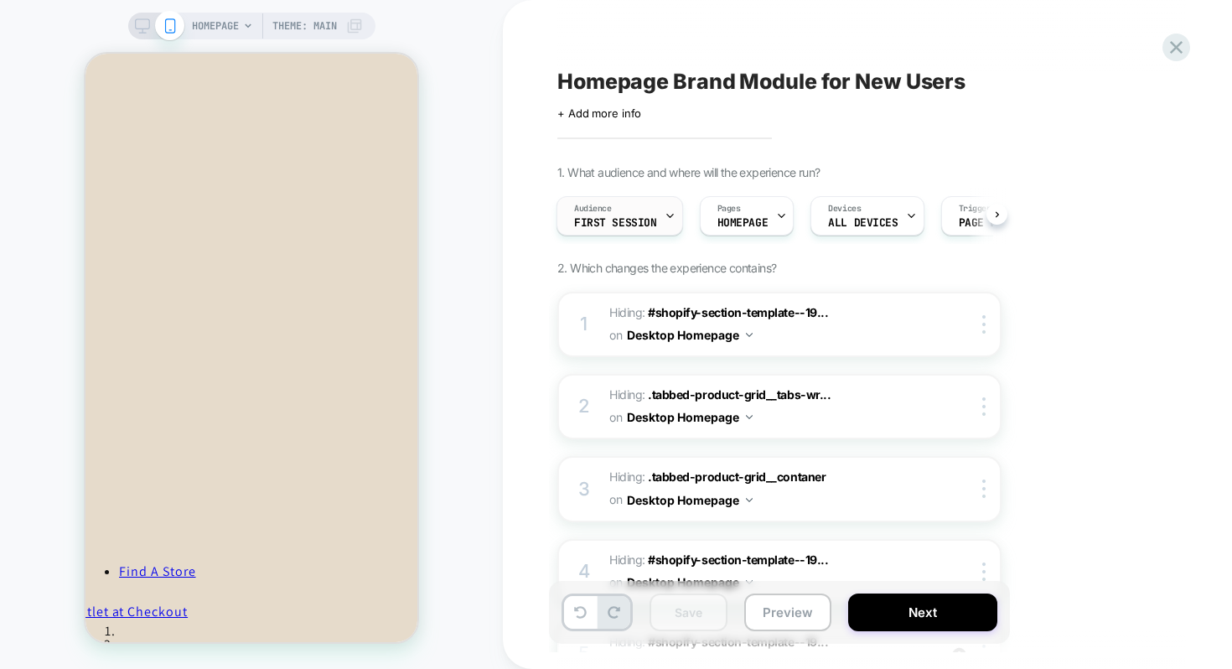
click at [612, 215] on div "Audience First Session" at bounding box center [615, 216] width 116 height 38
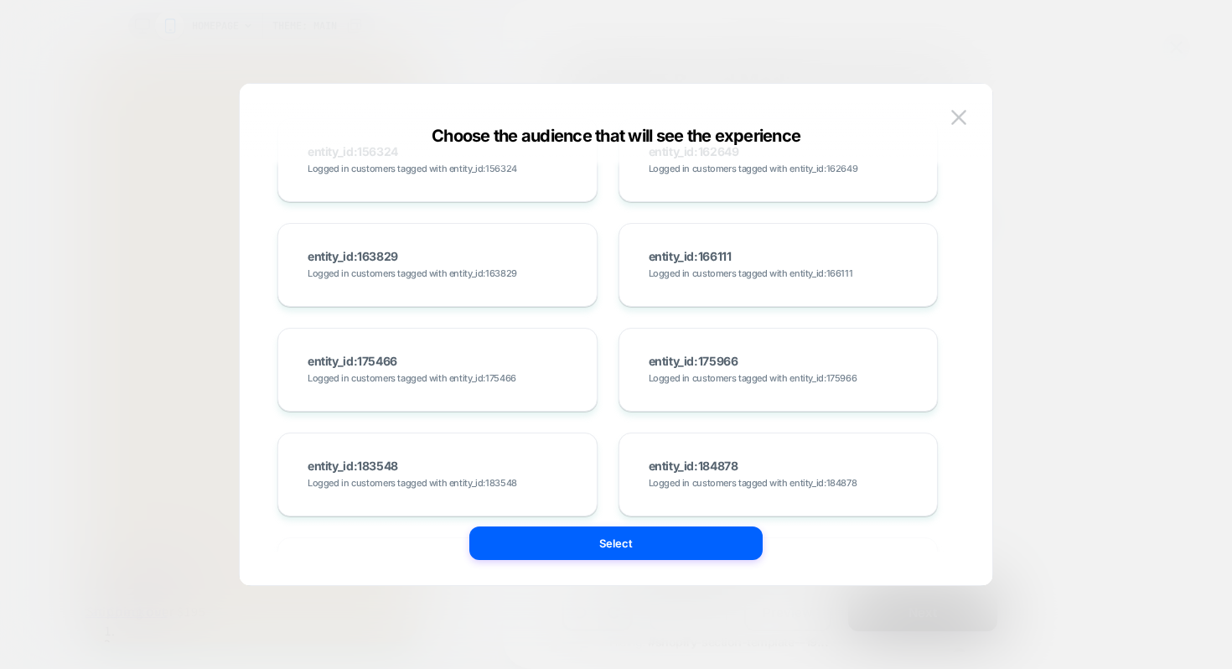
scroll to position [1913, 0]
click at [954, 112] on img at bounding box center [958, 117] width 15 height 14
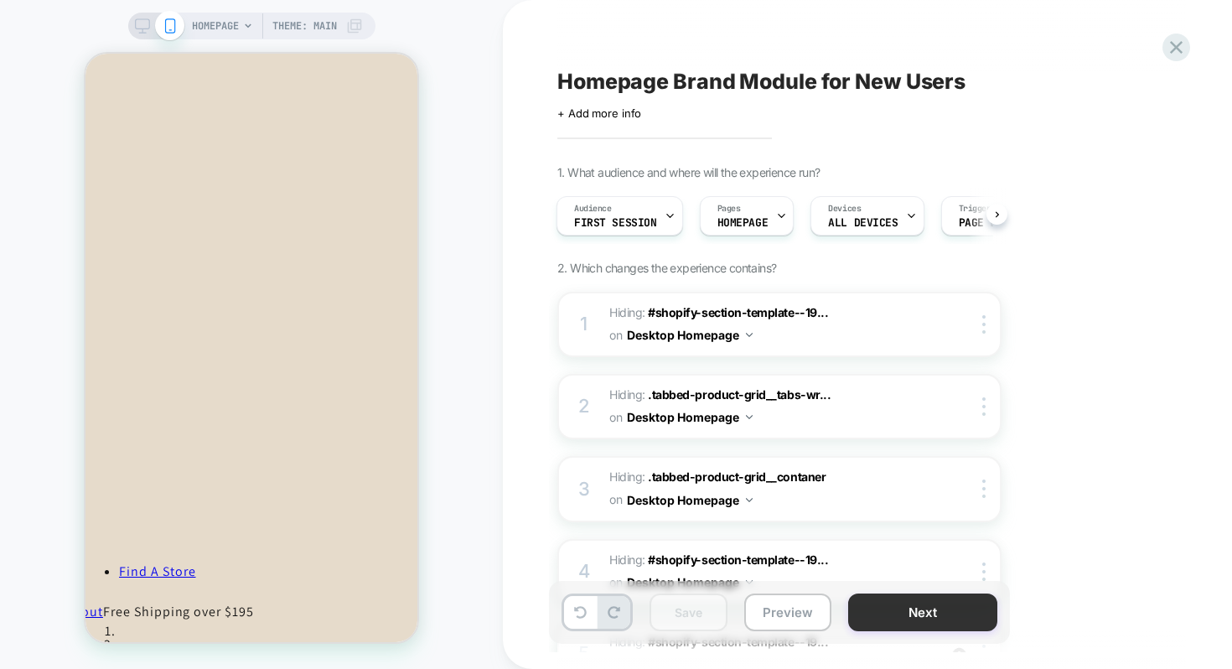
click at [920, 613] on button "Next" at bounding box center [922, 612] width 149 height 38
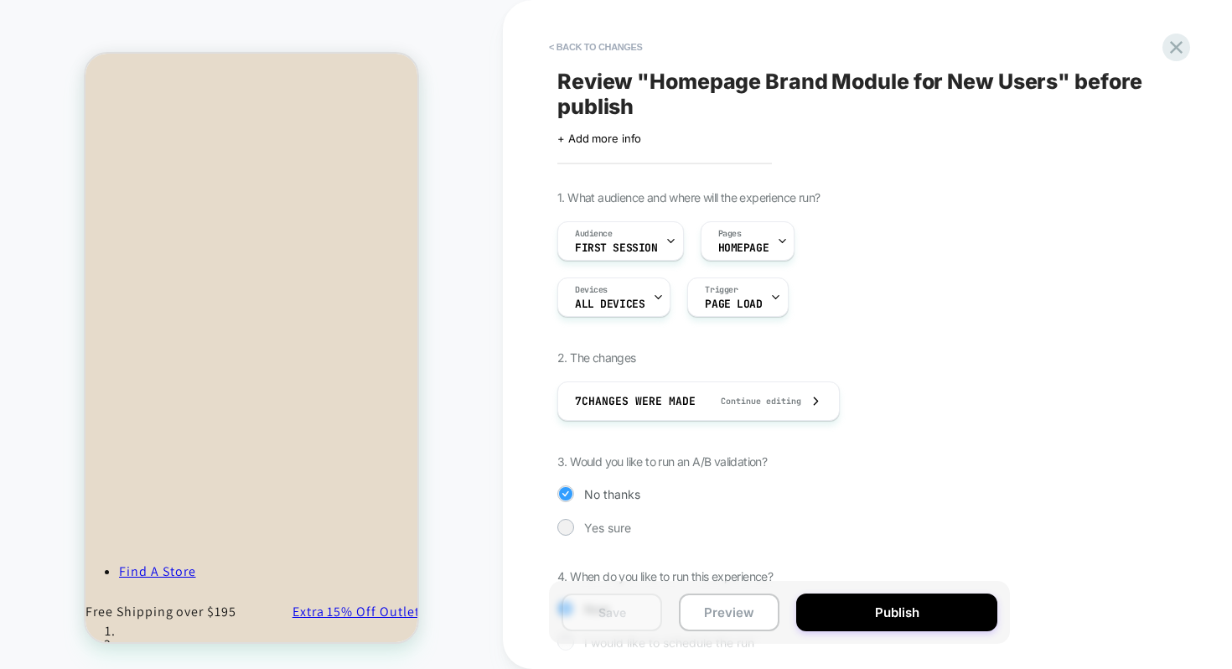
scroll to position [90, 0]
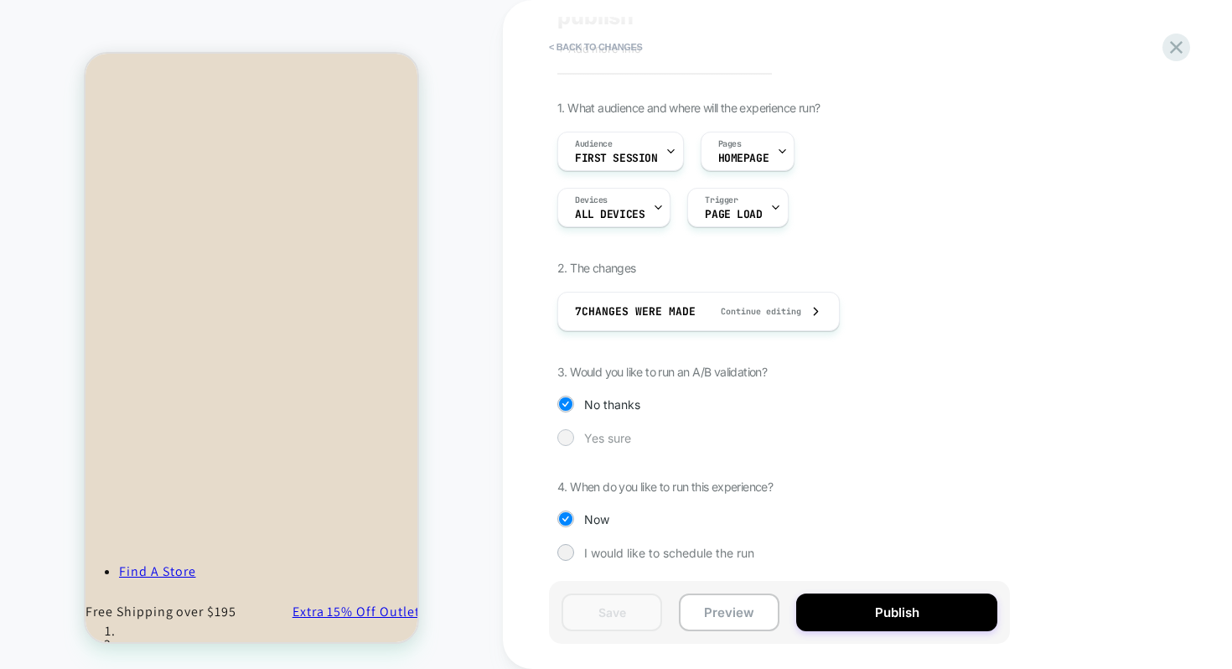
click at [568, 438] on div at bounding box center [565, 437] width 13 height 13
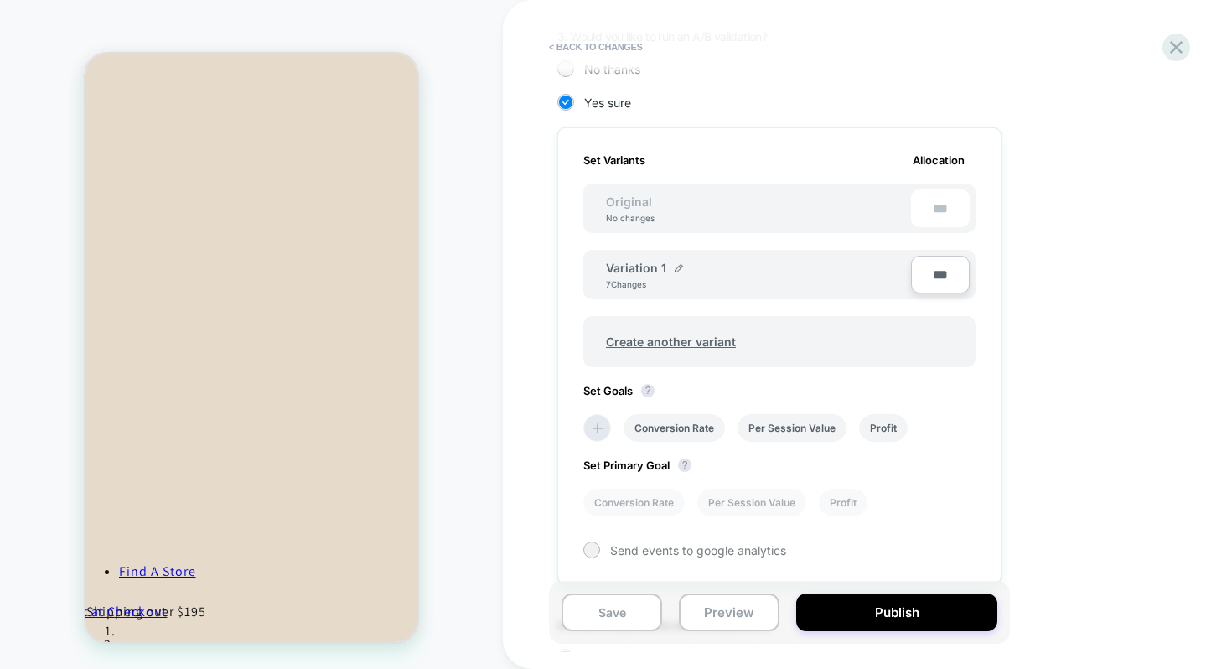
scroll to position [433, 0]
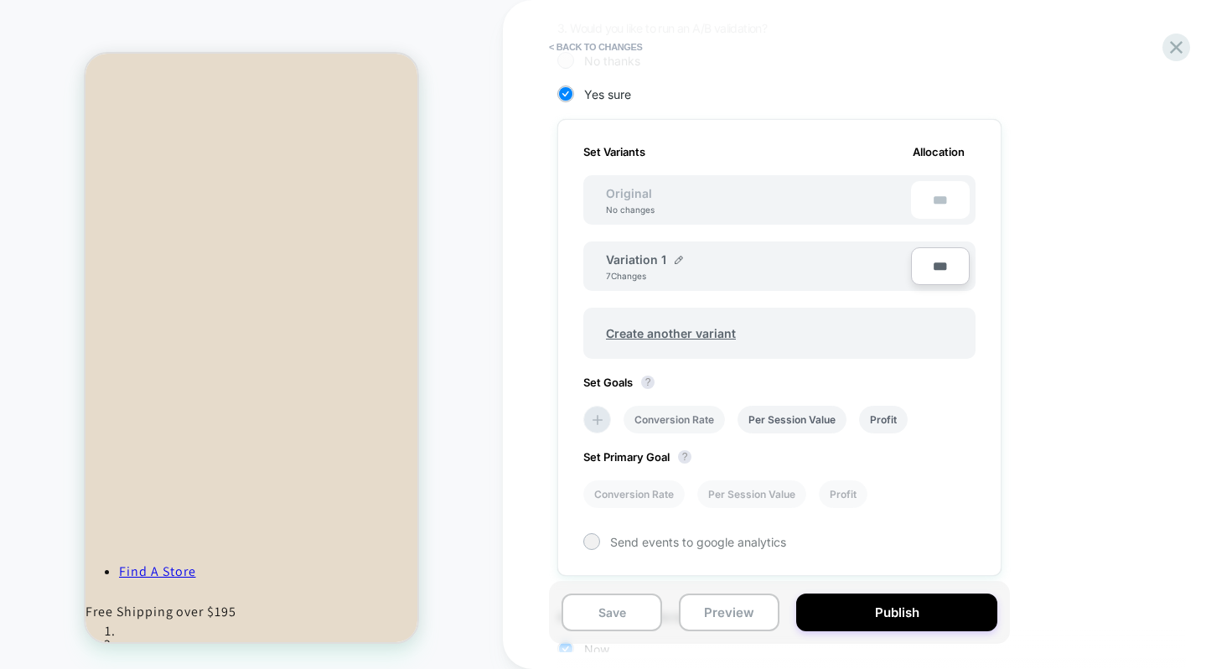
click at [676, 419] on li "Conversion Rate" at bounding box center [673, 420] width 101 height 28
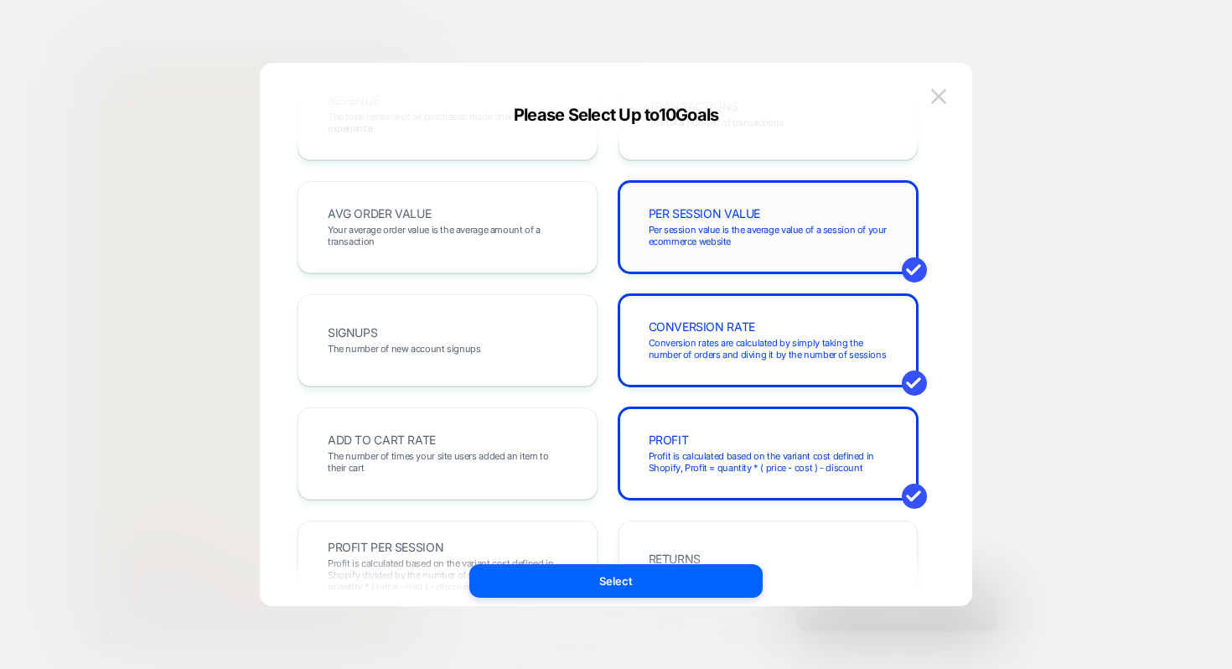
scroll to position [0, 0]
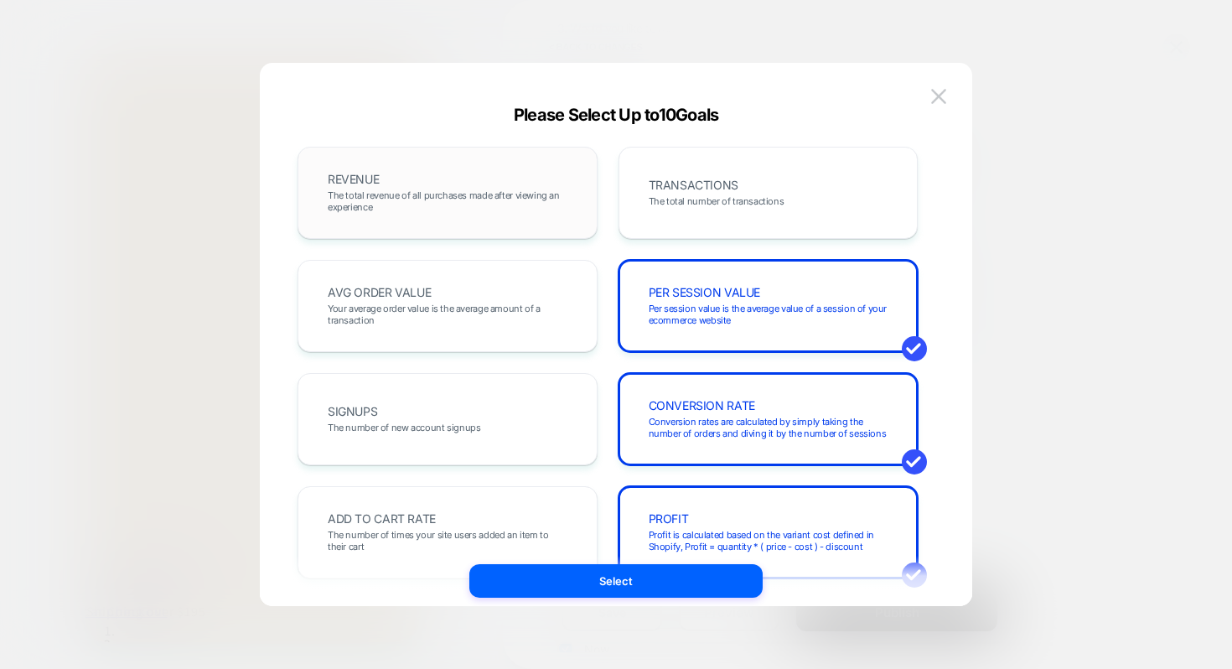
click at [462, 204] on span "The total revenue of all purchases made after viewing an experience" at bounding box center [448, 200] width 240 height 23
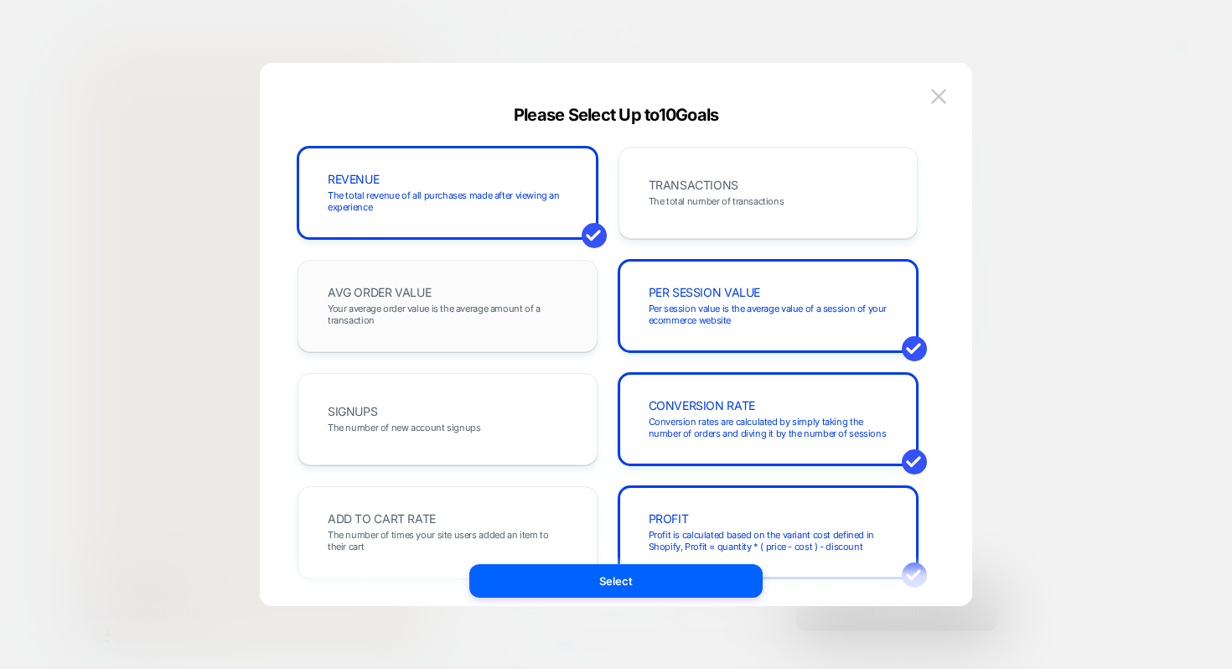
click at [422, 299] on div "AVG ORDER VALUE Your average order value is the average amount of a transaction" at bounding box center [447, 305] width 265 height 57
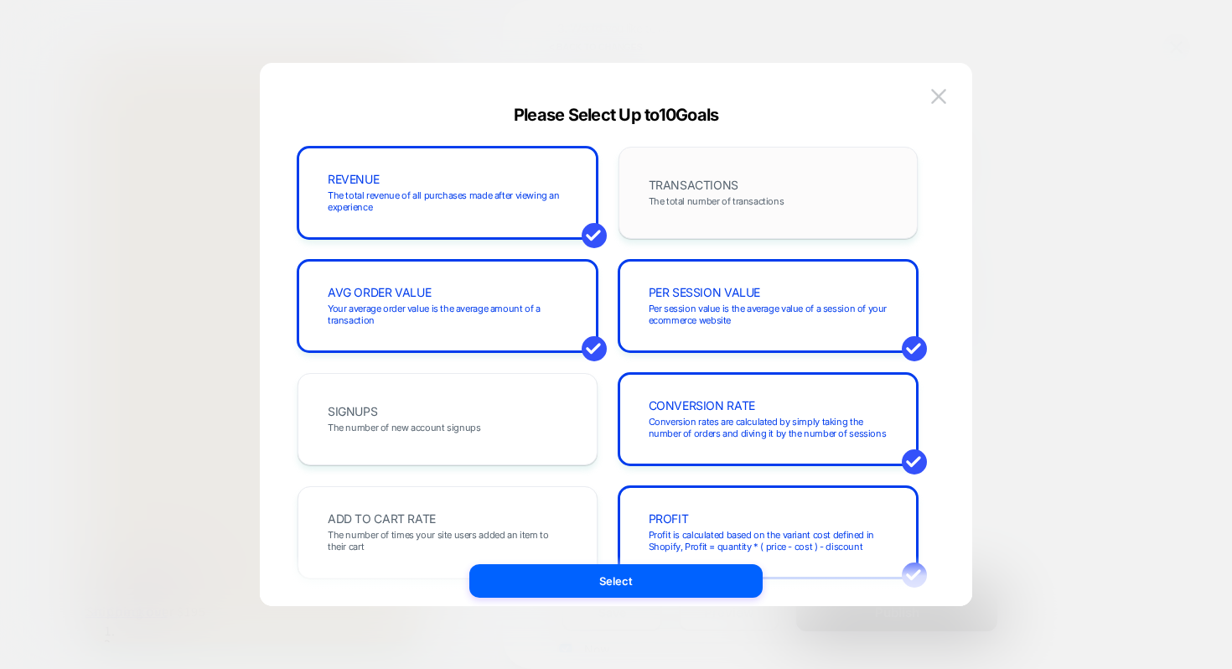
click at [656, 179] on span "TRANSACTIONS" at bounding box center [694, 185] width 90 height 12
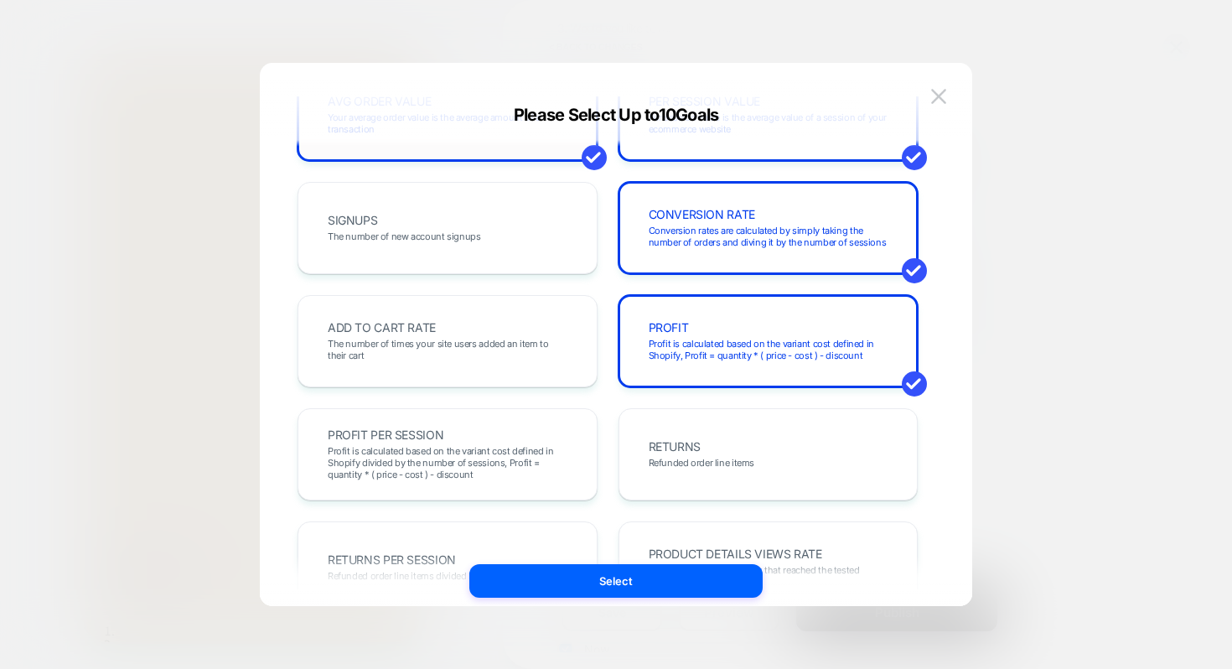
scroll to position [200, 0]
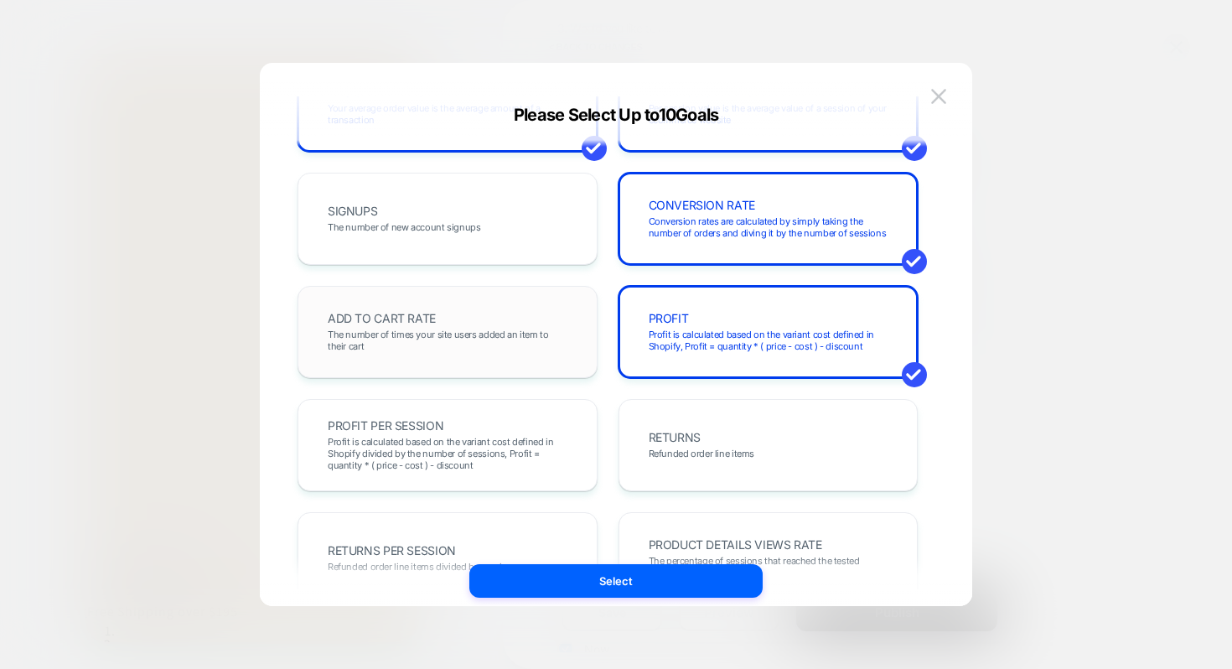
click at [428, 324] on span "ADD TO CART RATE" at bounding box center [382, 319] width 108 height 12
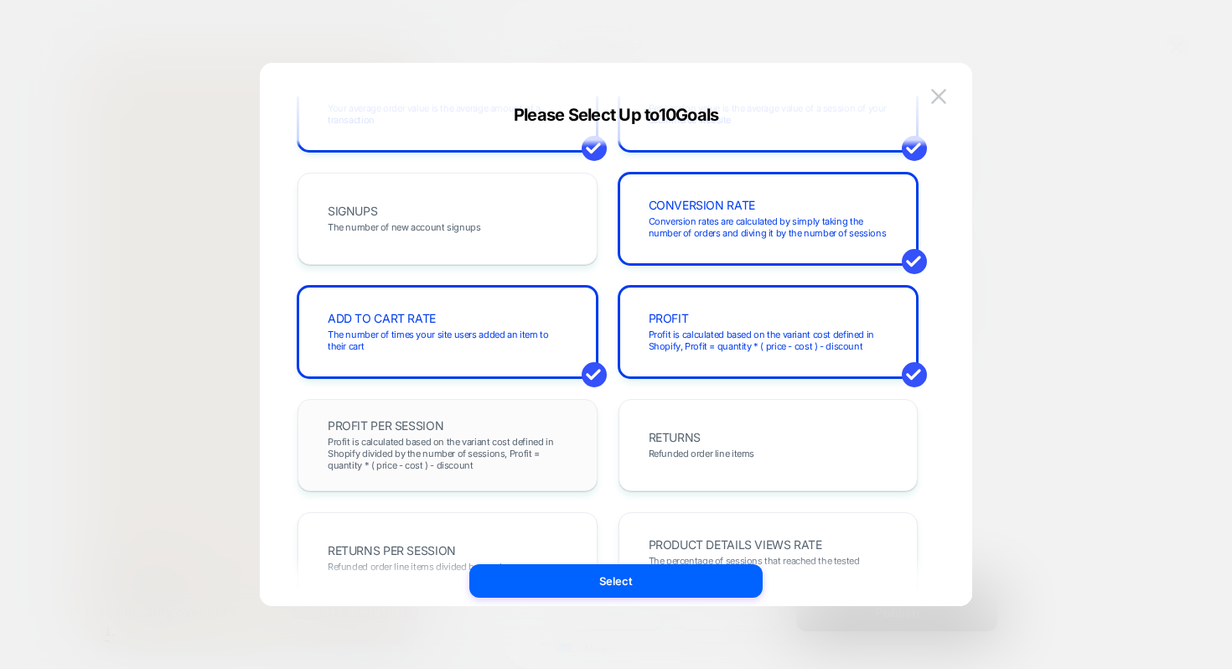
click at [405, 429] on span "PROFIT PER SESSION" at bounding box center [386, 426] width 116 height 12
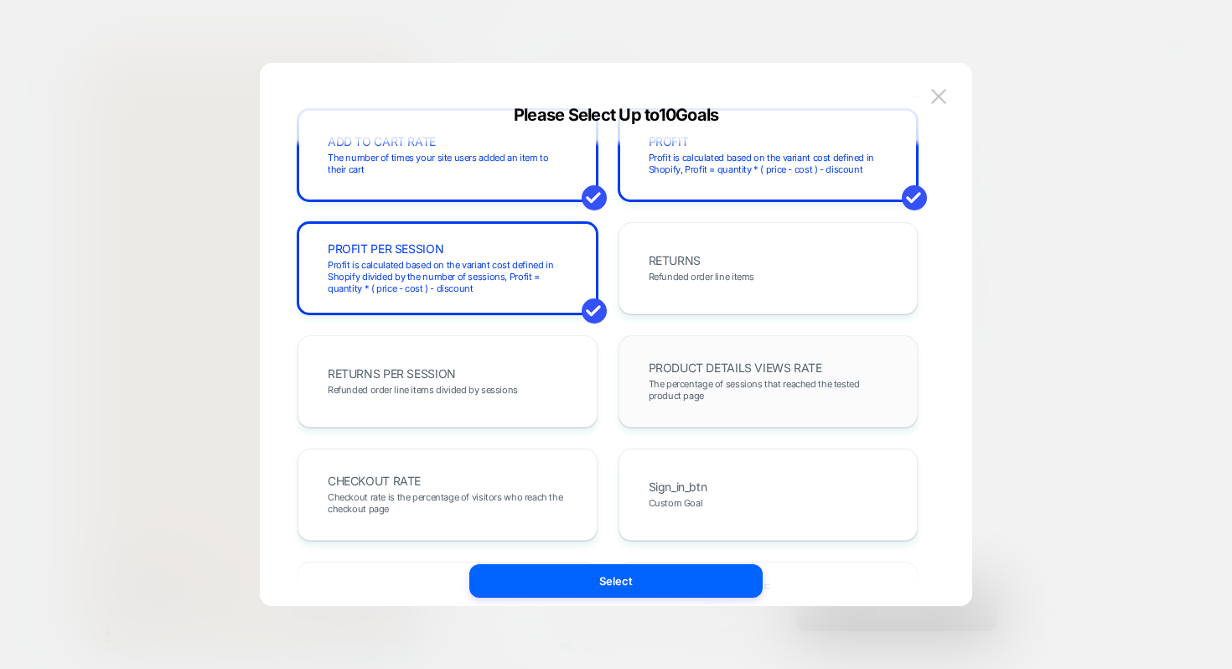
scroll to position [375, 0]
click at [721, 370] on span "PRODUCT DETAILS VIEWS RATE" at bounding box center [735, 370] width 173 height 12
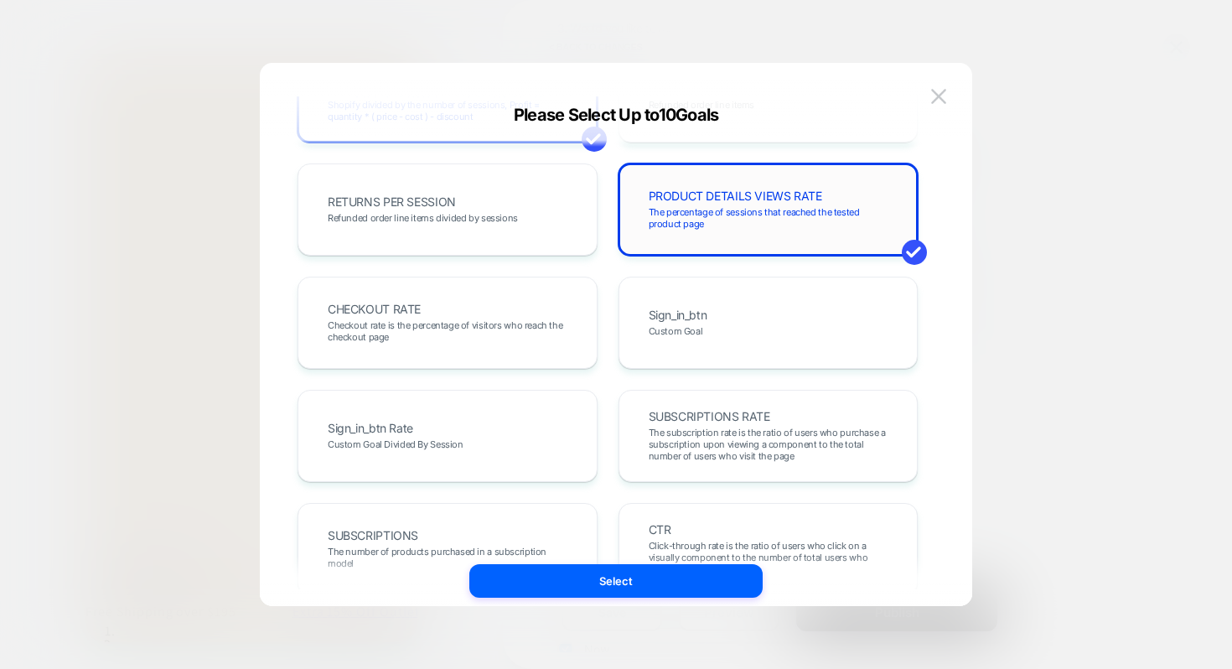
scroll to position [555, 0]
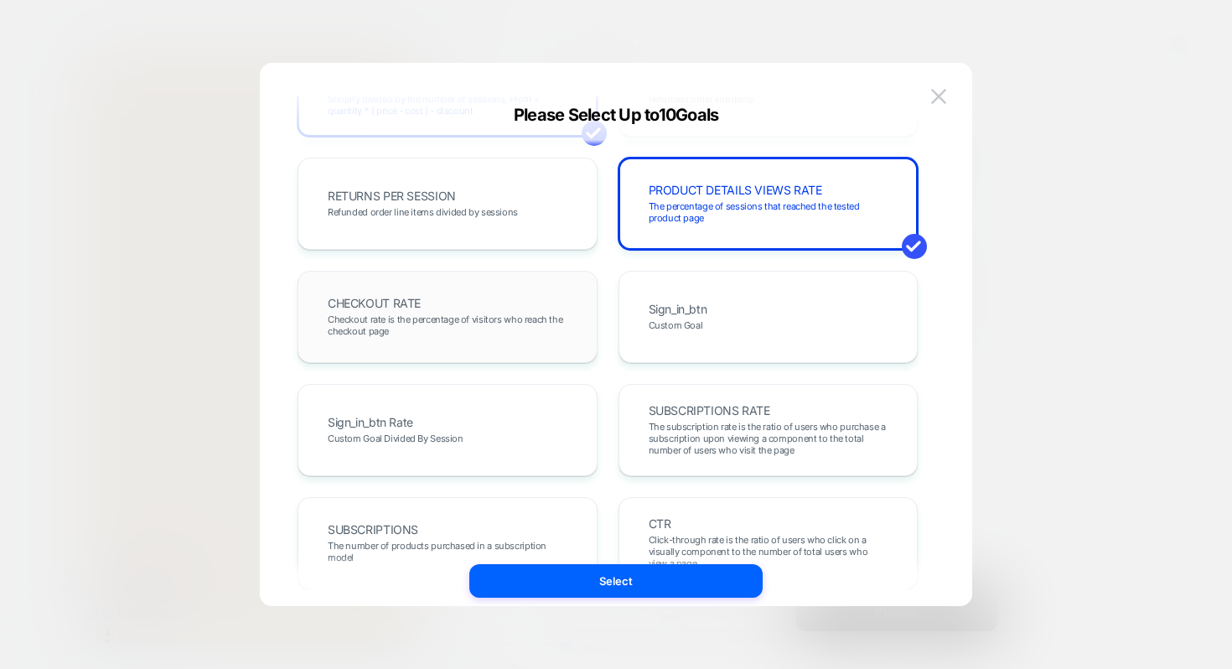
click at [488, 308] on div "CHECKOUT RATE Checkout rate is the percentage of visitors who reach the checkou…" at bounding box center [447, 316] width 265 height 57
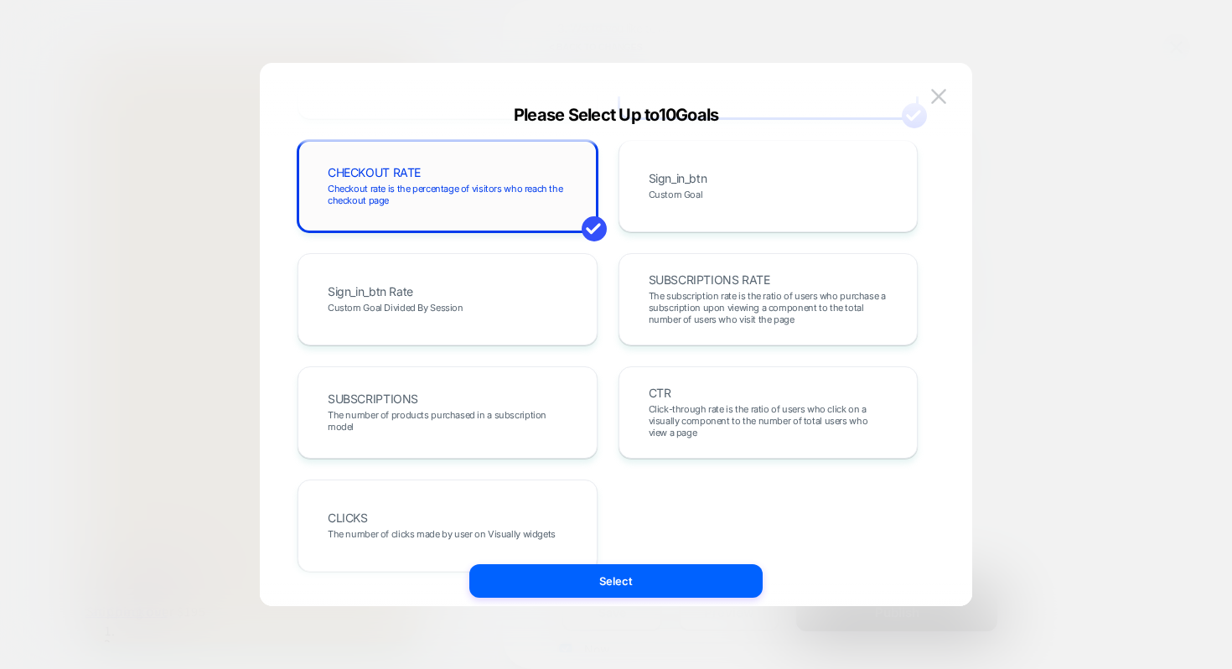
scroll to position [718, 0]
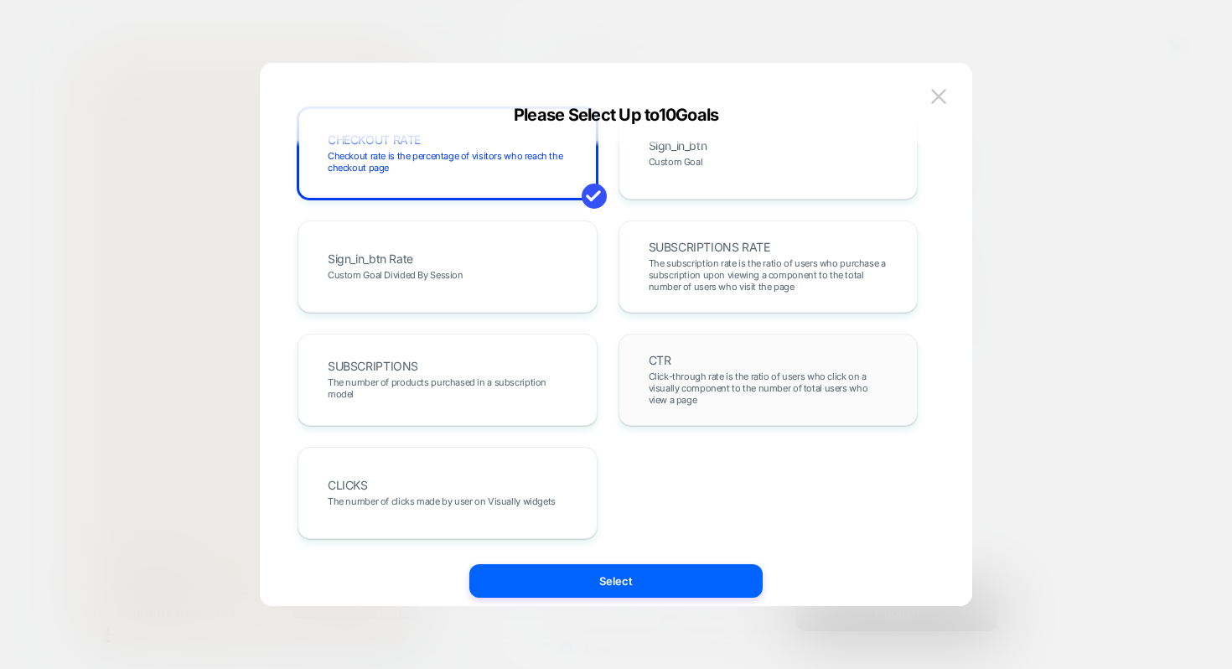
click at [696, 397] on span "Click-through rate is the ratio of users who click on a visually component to t…" at bounding box center [769, 387] width 240 height 35
click at [446, 498] on span "The number of clicks made by user on Visually widgets" at bounding box center [442, 501] width 228 height 12
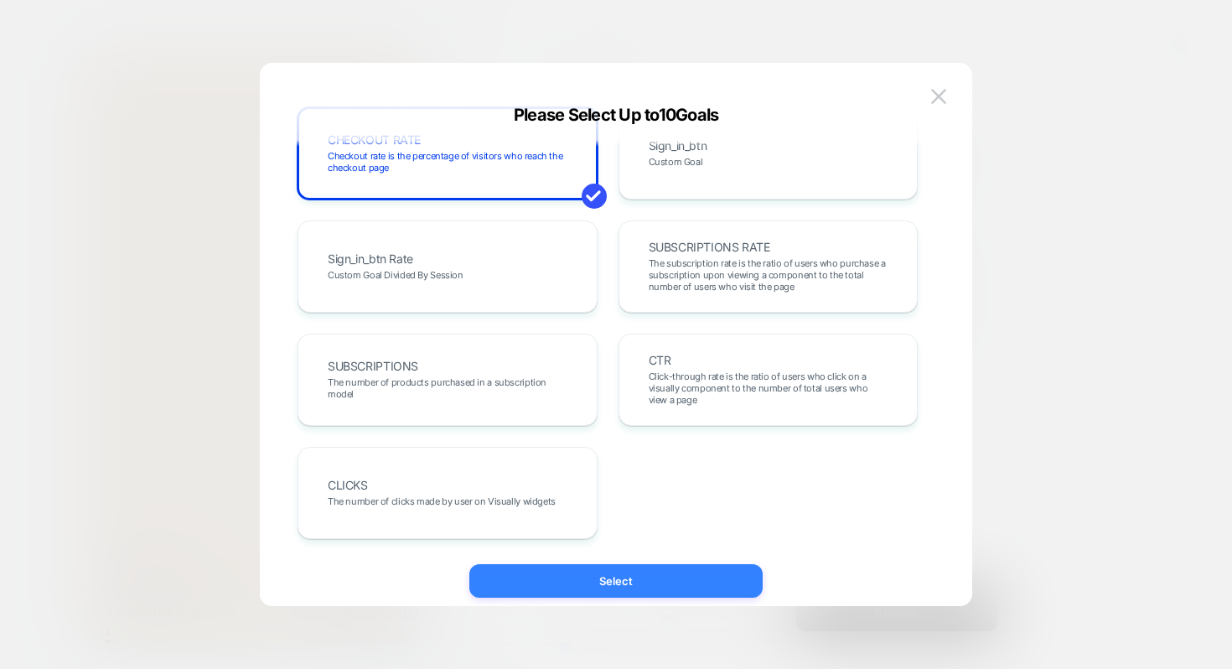
click at [597, 586] on button "Select" at bounding box center [615, 581] width 293 height 34
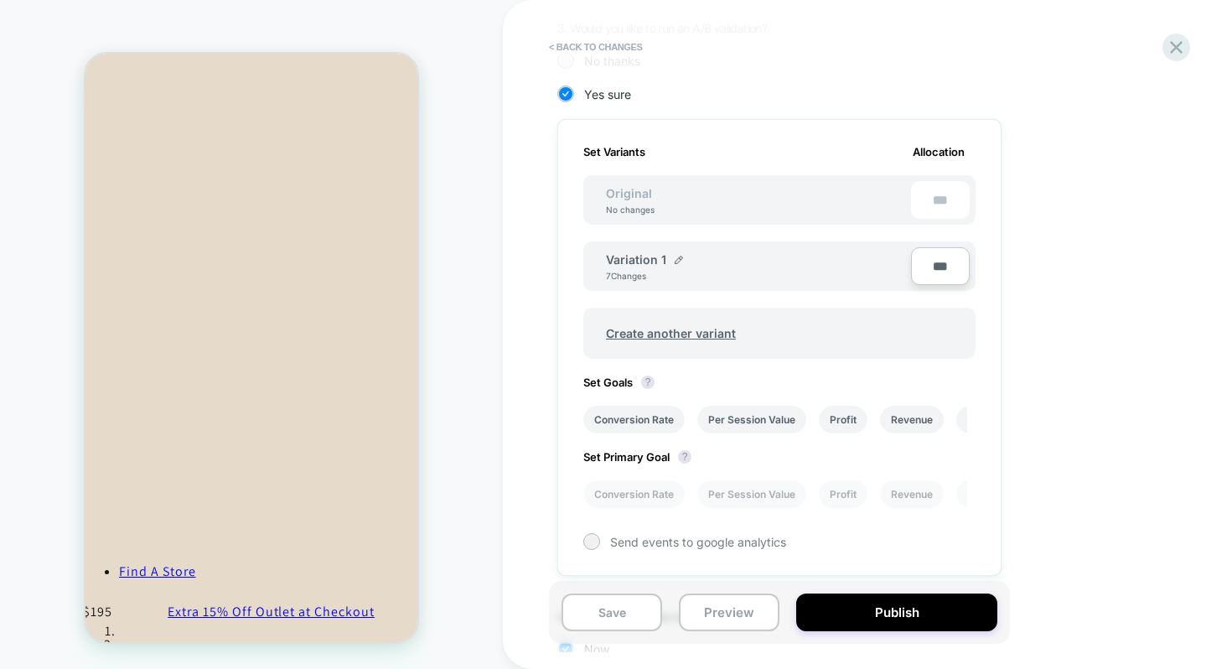
scroll to position [564, 0]
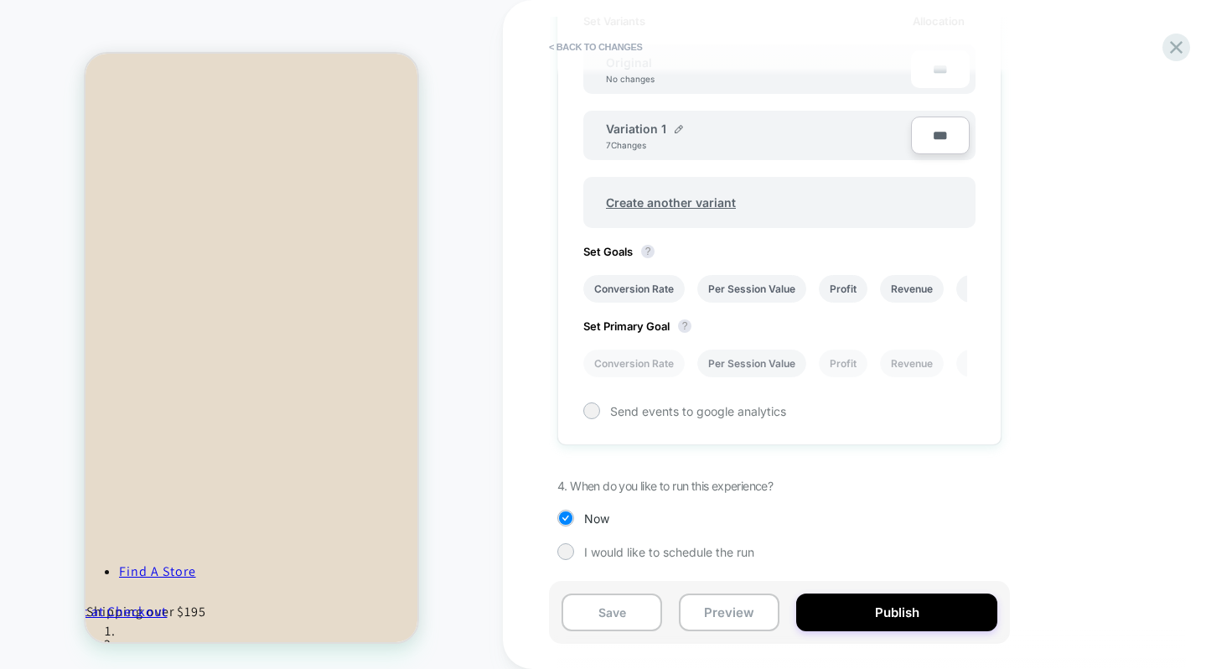
click at [760, 363] on li "Per Session Value" at bounding box center [751, 363] width 109 height 28
click at [590, 413] on div at bounding box center [591, 410] width 13 height 13
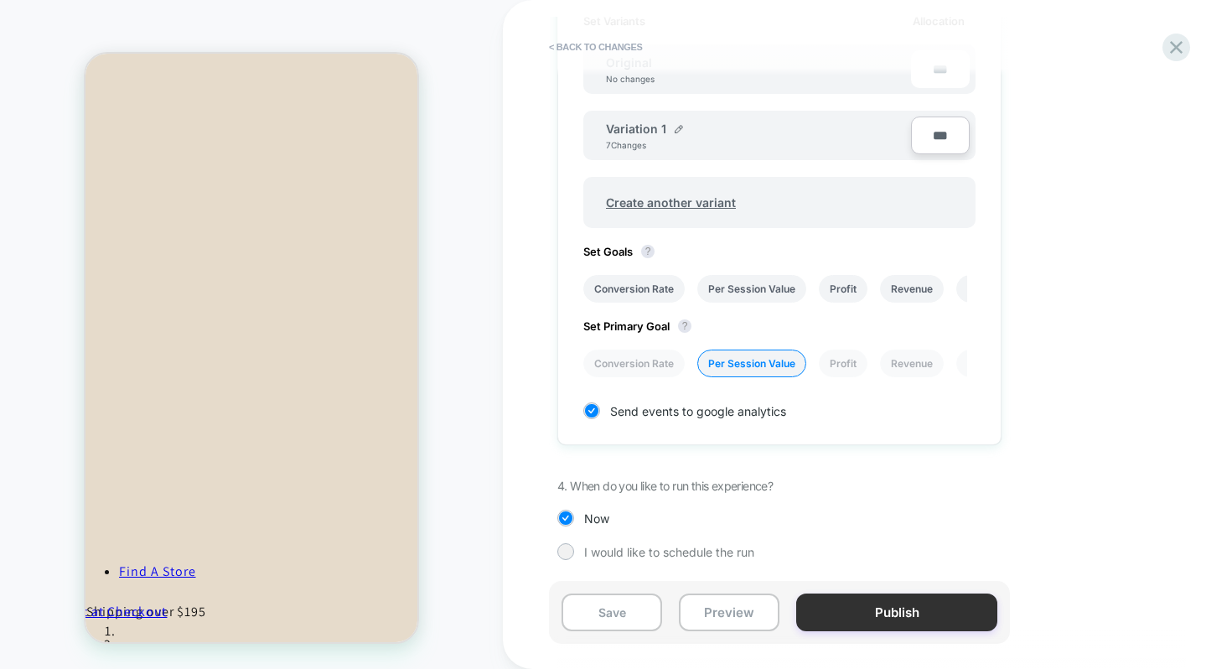
click at [886, 602] on button "Publish" at bounding box center [896, 612] width 201 height 38
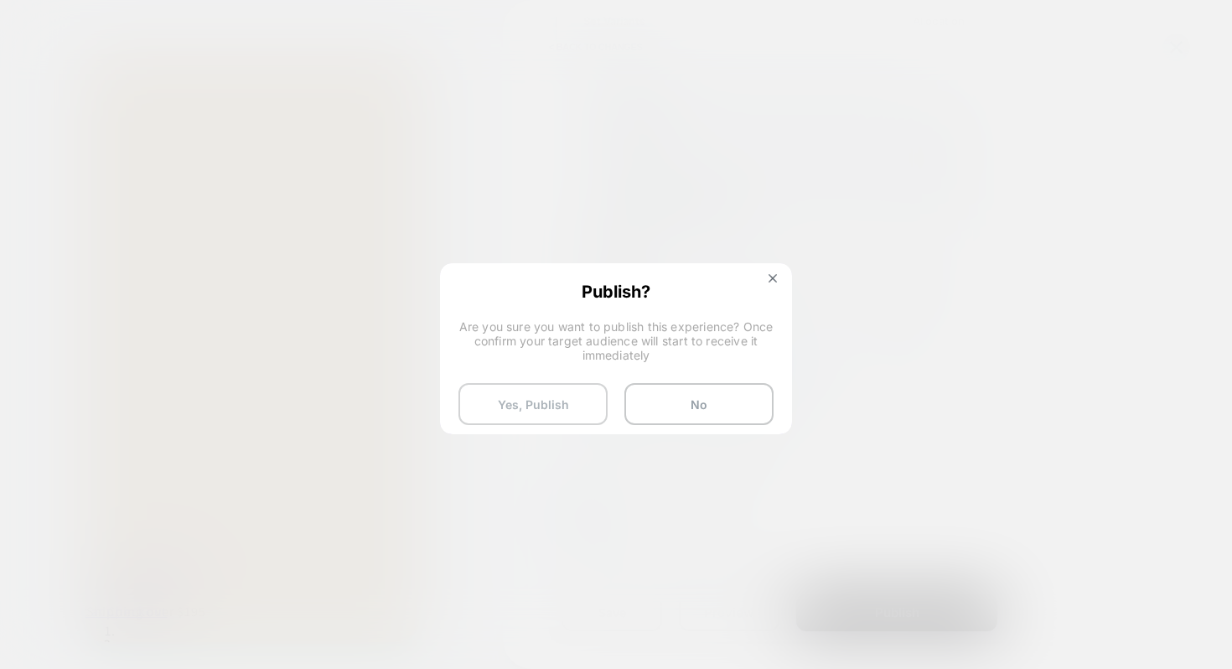
click at [559, 405] on button "Yes, Publish" at bounding box center [532, 404] width 149 height 42
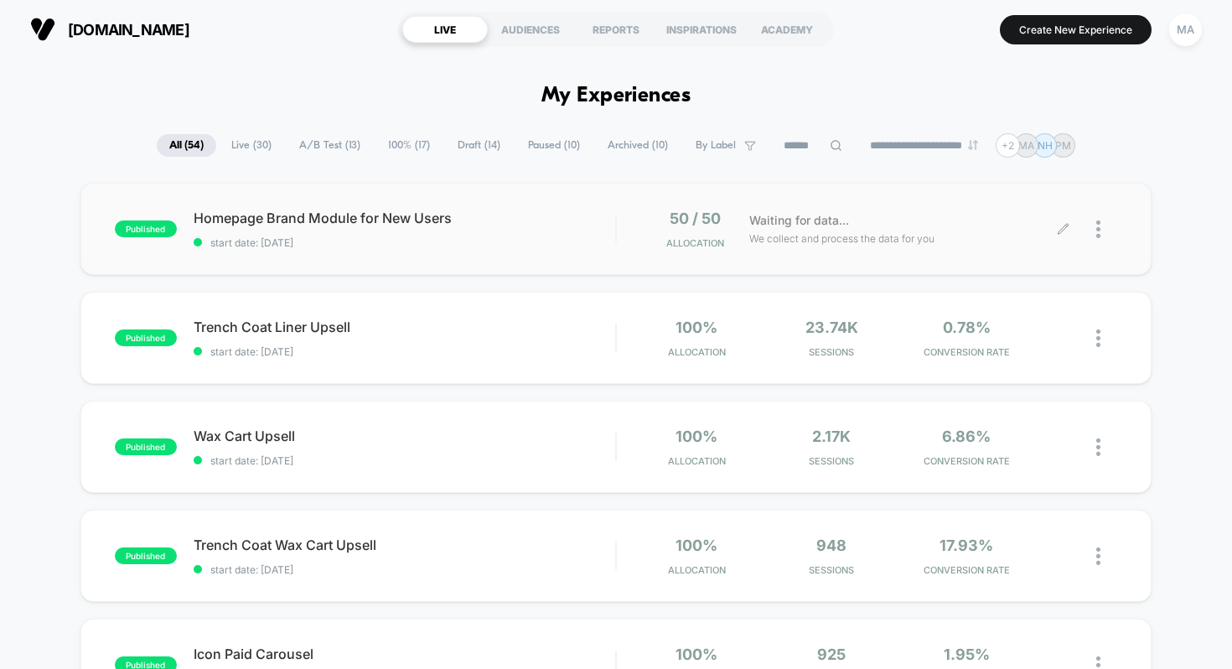
click at [1090, 221] on div at bounding box center [1090, 228] width 54 height 39
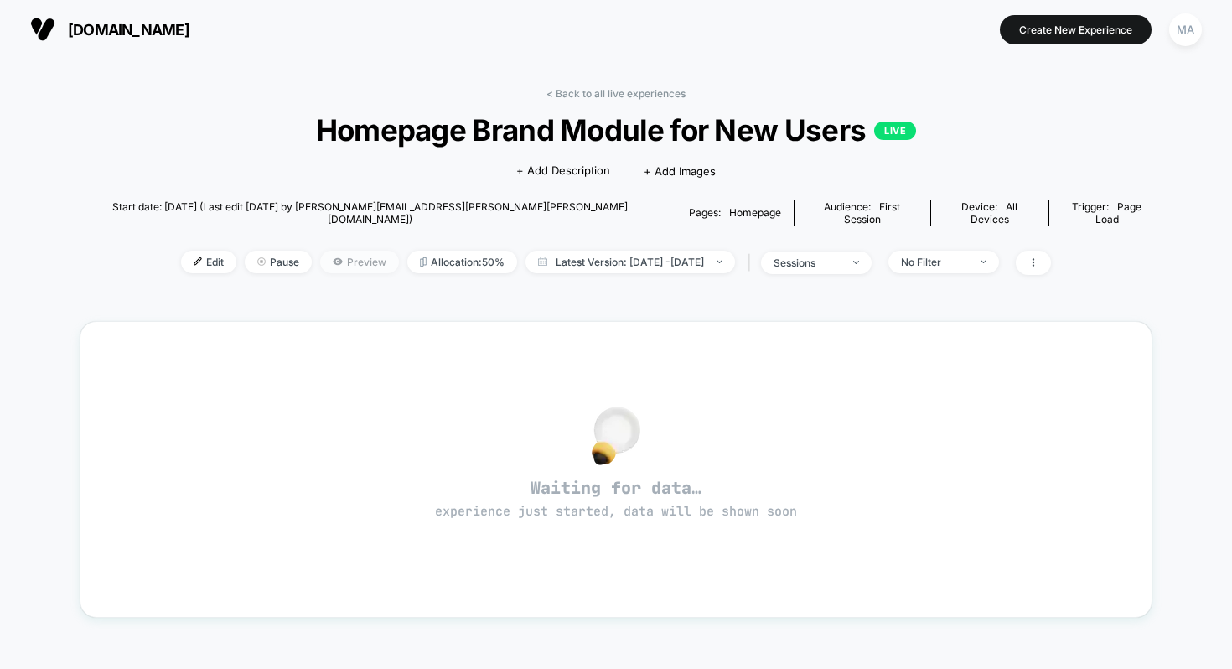
click at [320, 252] on span "Preview" at bounding box center [359, 262] width 79 height 23
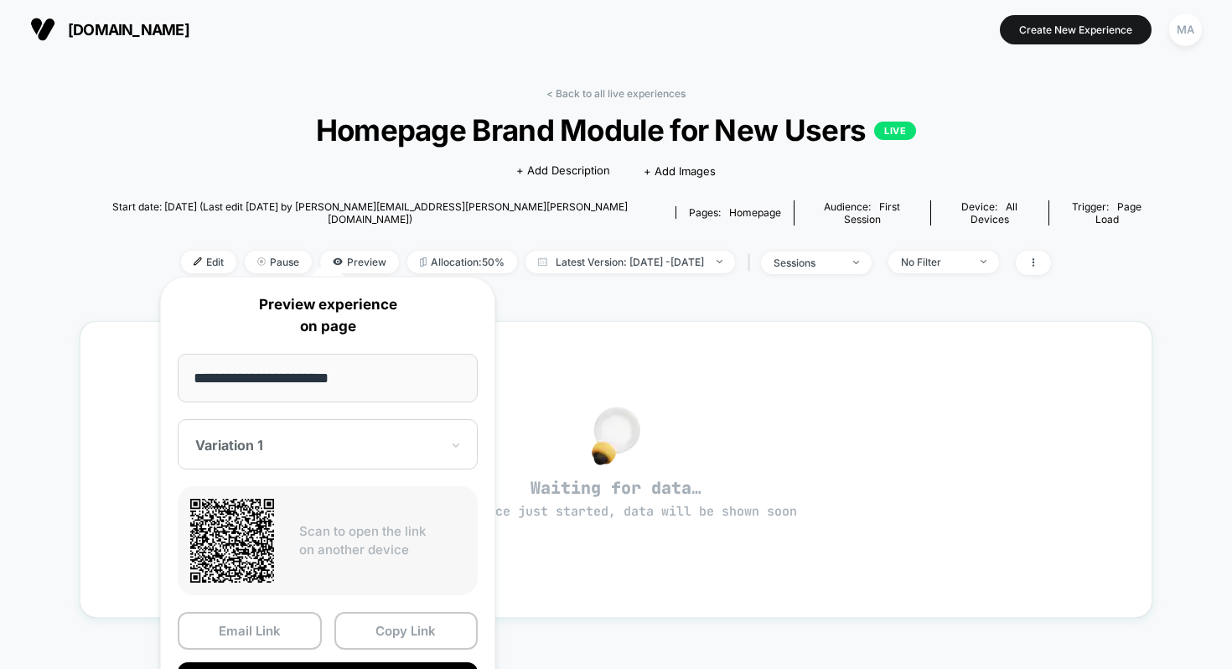
click at [85, 418] on div "< Back to all live experiences Homepage Brand Module for New Users LIVE Click t…" at bounding box center [616, 489] width 1232 height 860
